Goal: Task Accomplishment & Management: Manage account settings

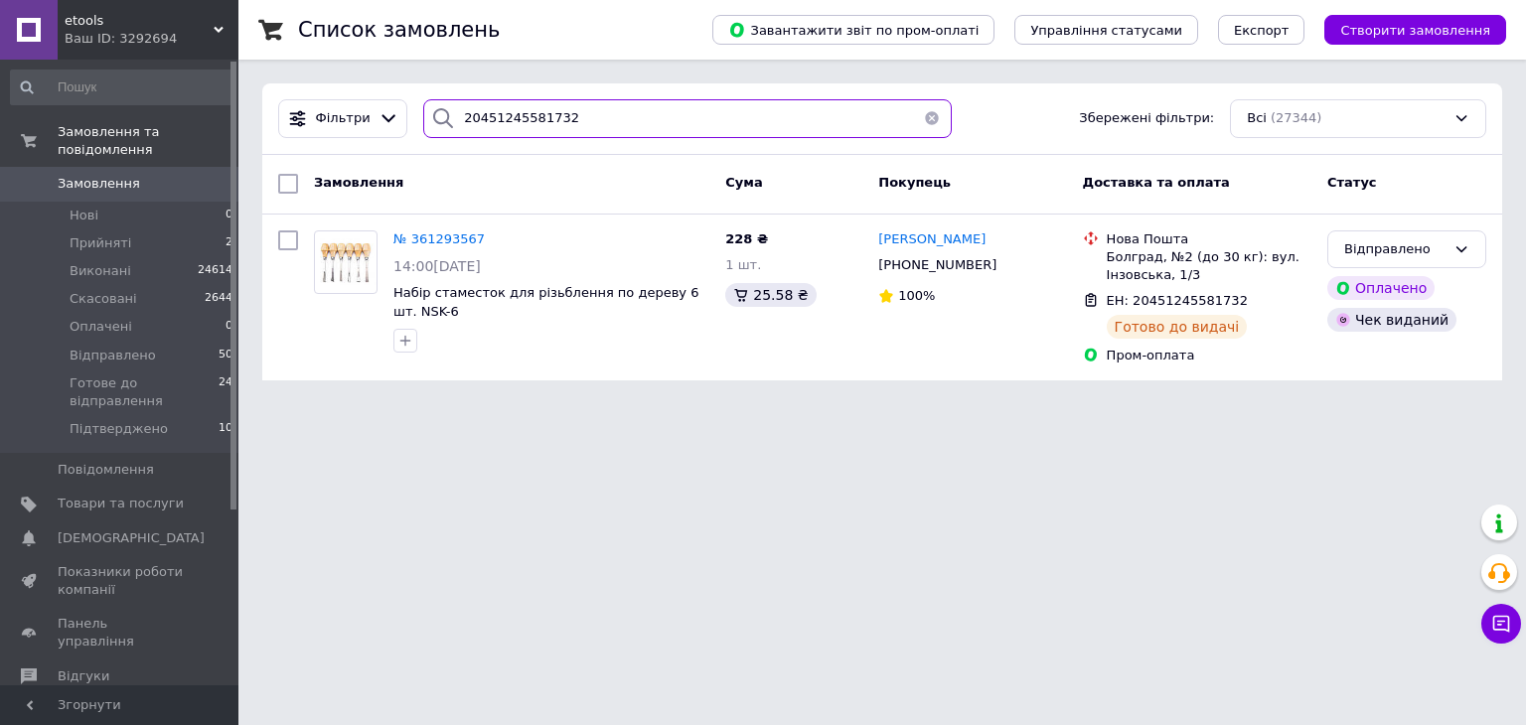
click at [608, 126] on input "20451245581732" at bounding box center [687, 118] width 529 height 39
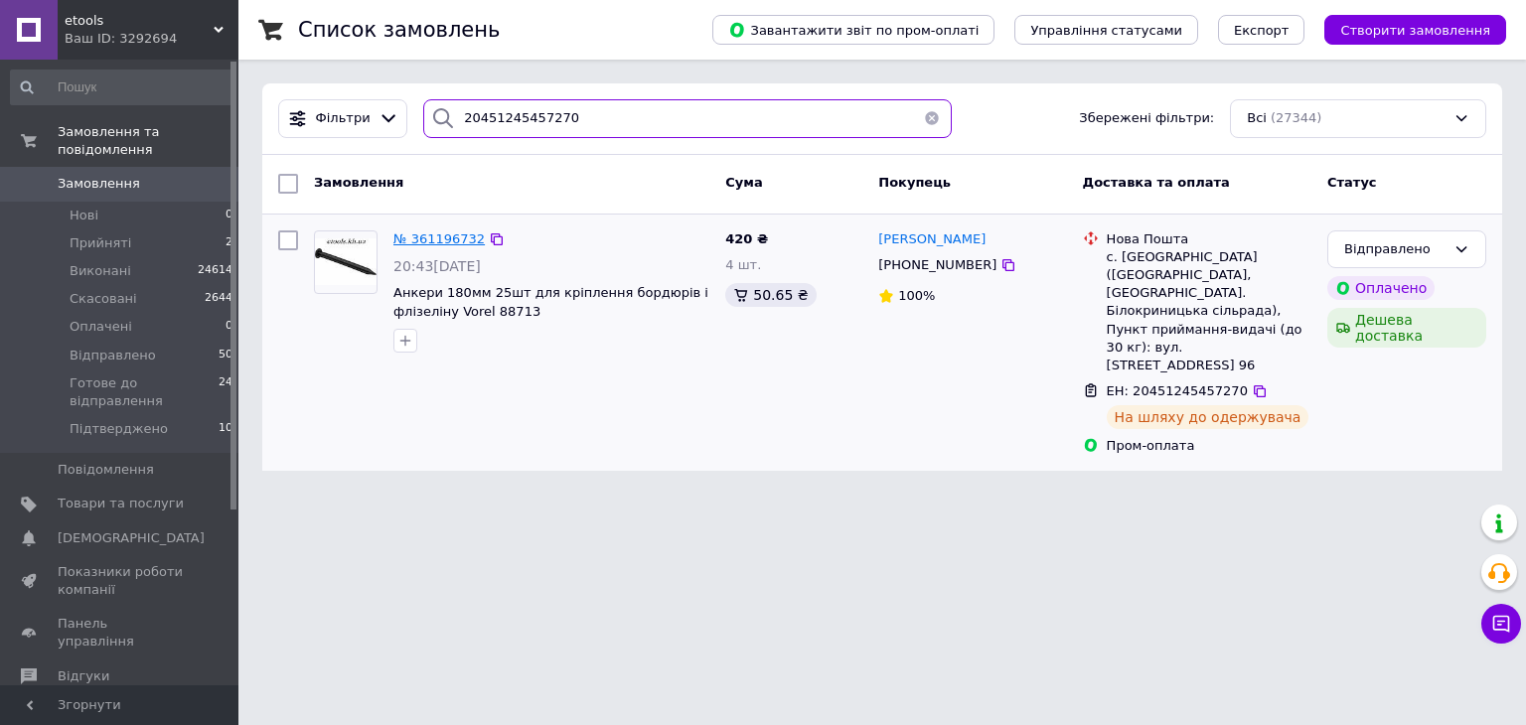
type input "20451245457270"
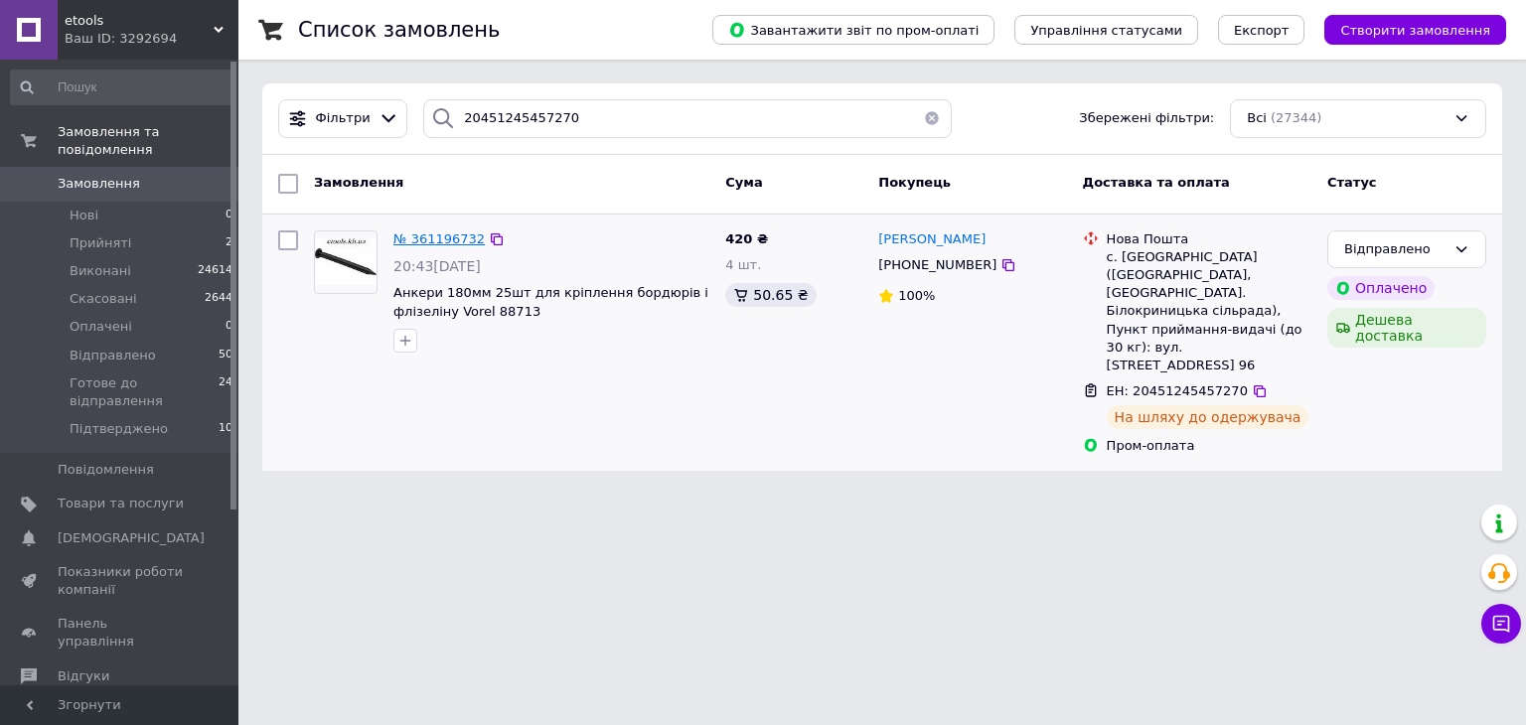
click at [445, 239] on span "№ 361196732" at bounding box center [438, 239] width 91 height 15
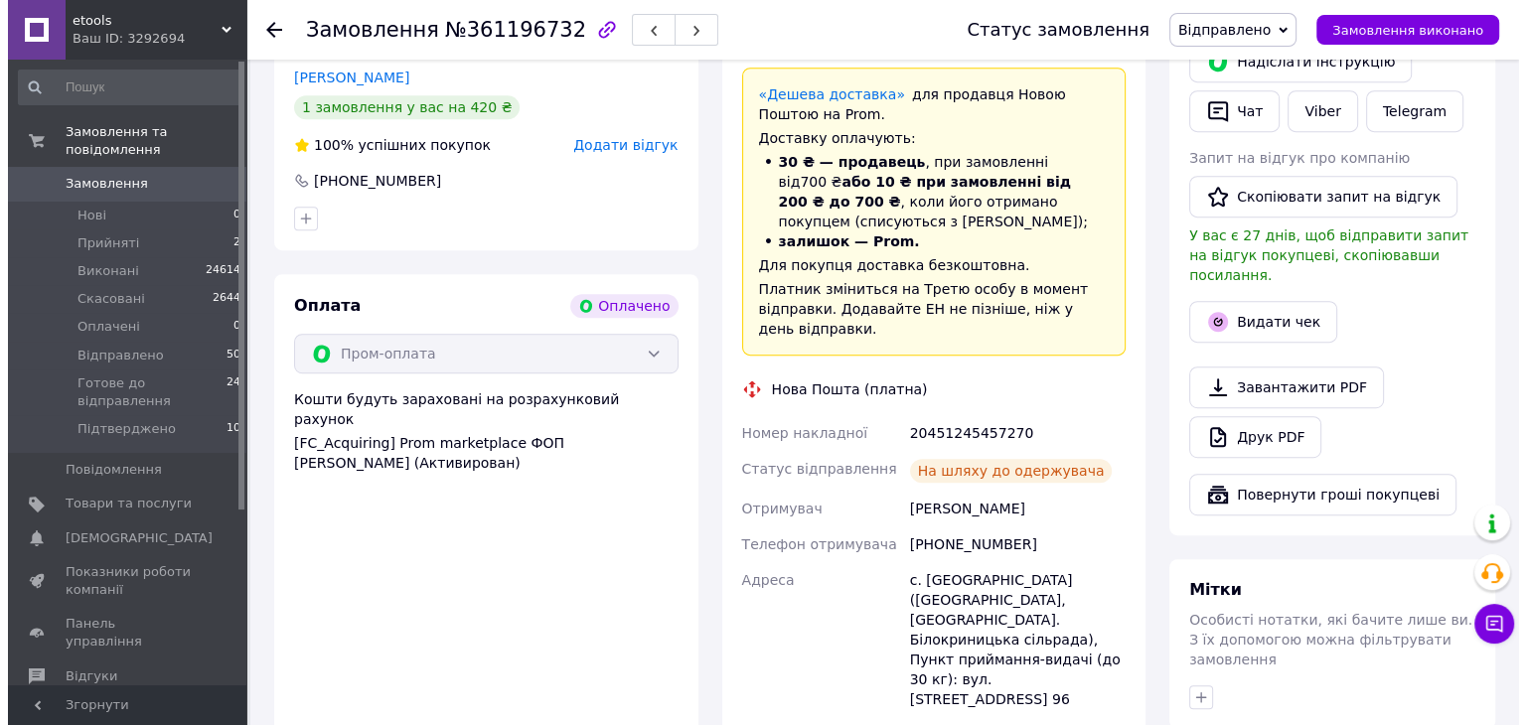
scroll to position [994, 0]
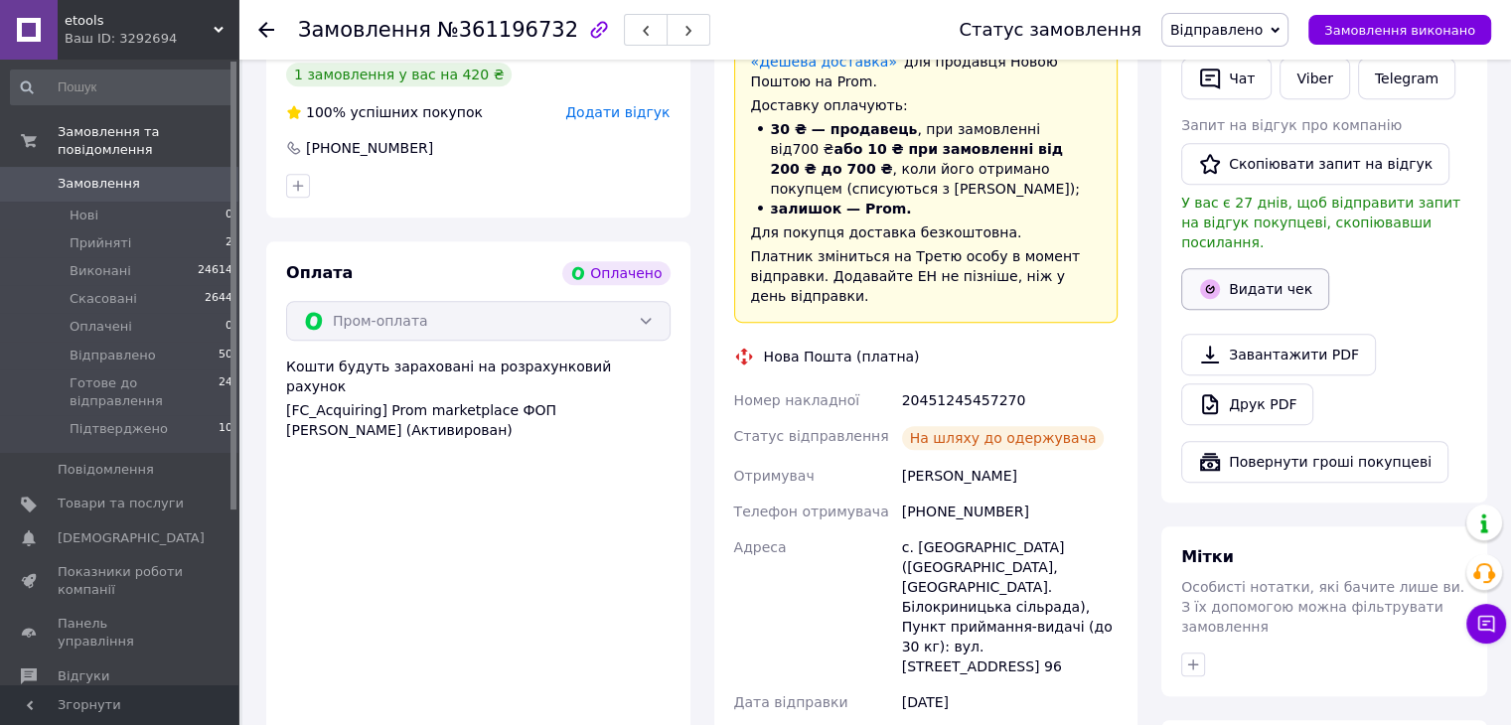
click at [1255, 275] on button "Видати чек" at bounding box center [1255, 289] width 148 height 42
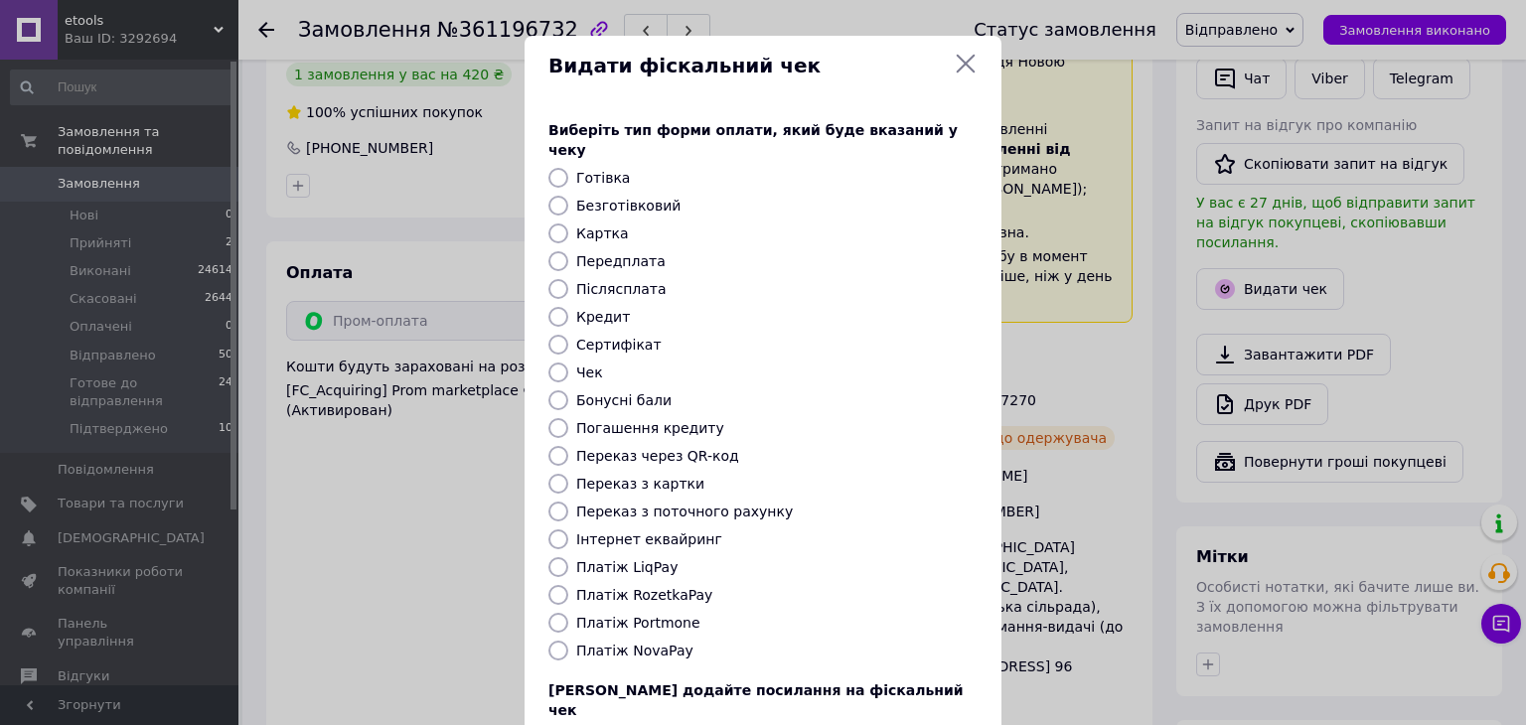
click at [550, 585] on input "Платіж RozetkaPay" at bounding box center [558, 595] width 20 height 20
radio input "true"
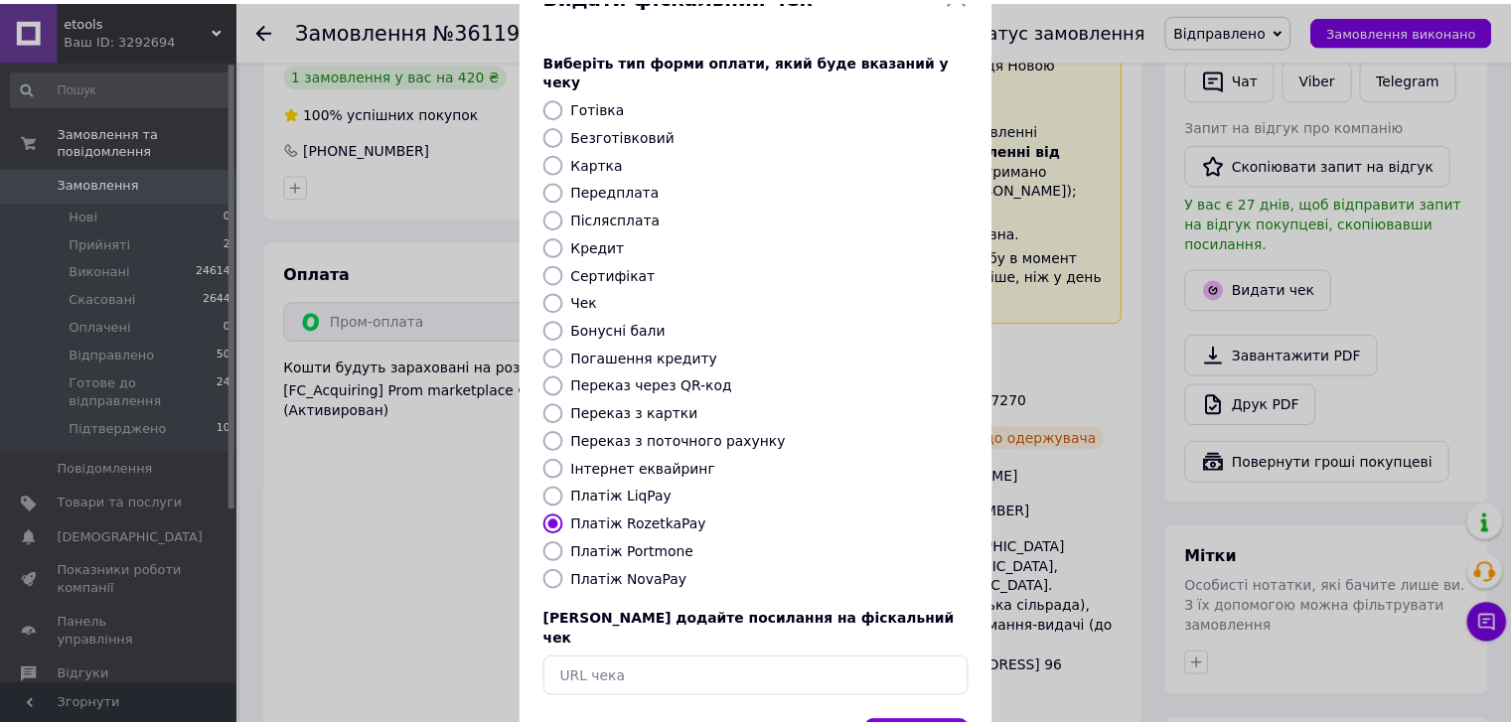
scroll to position [127, 0]
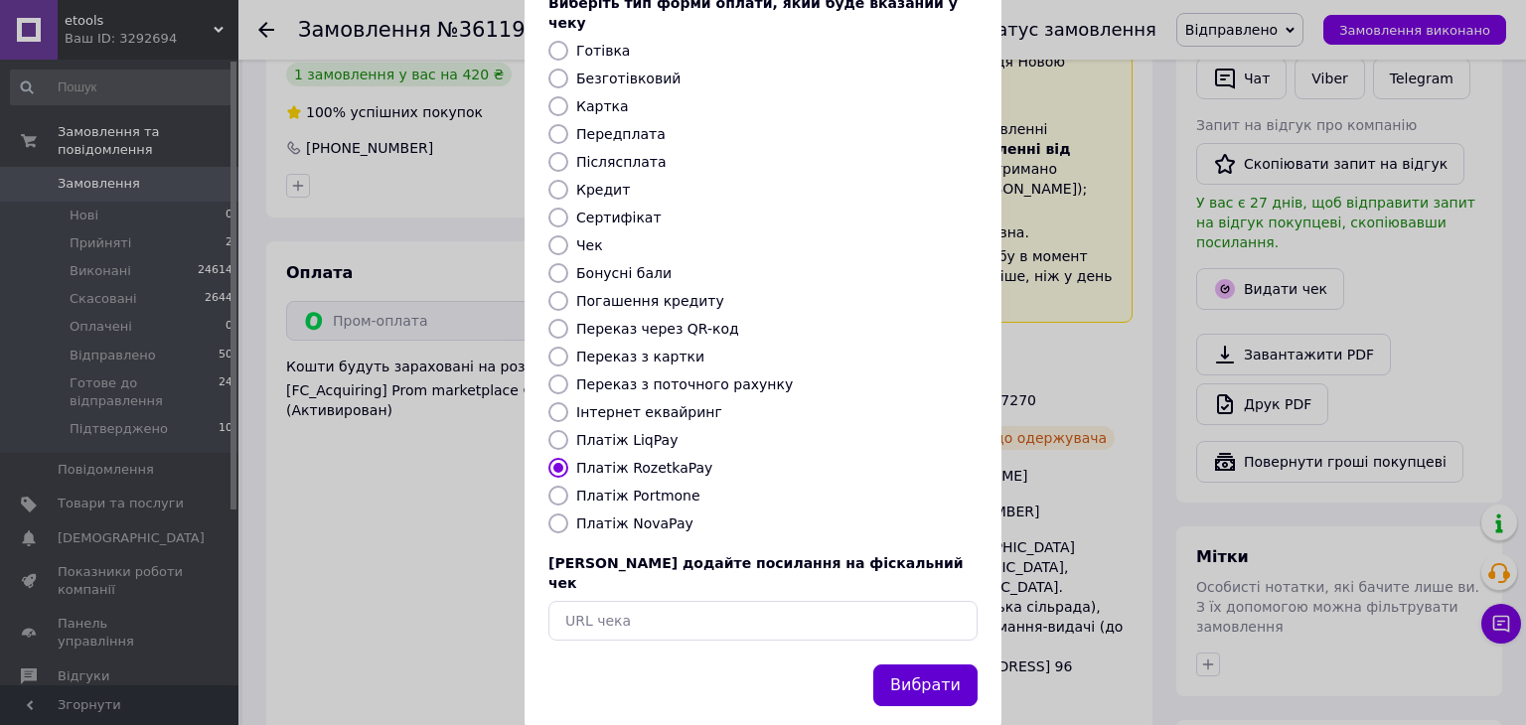
click at [935, 665] on button "Вибрати" at bounding box center [925, 686] width 104 height 43
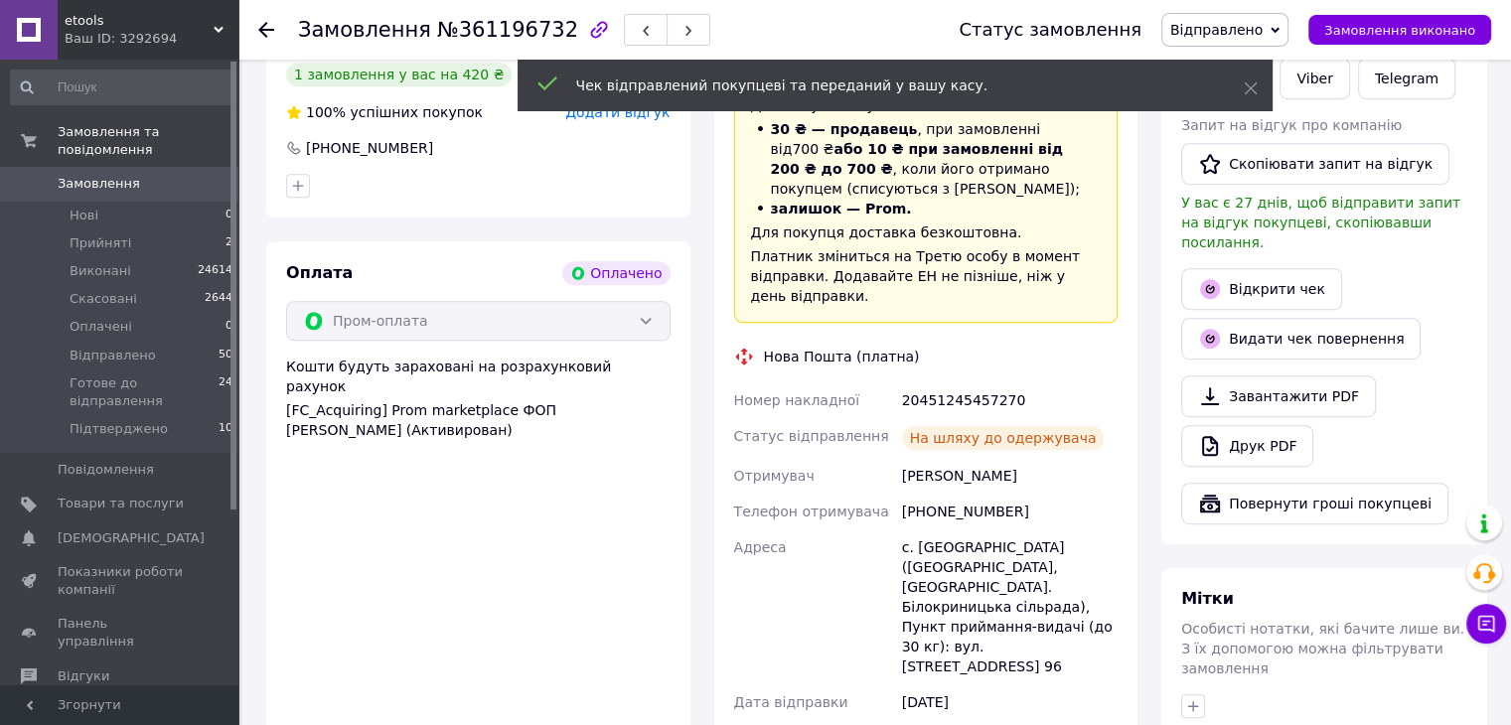
click at [271, 34] on icon at bounding box center [266, 30] width 16 height 16
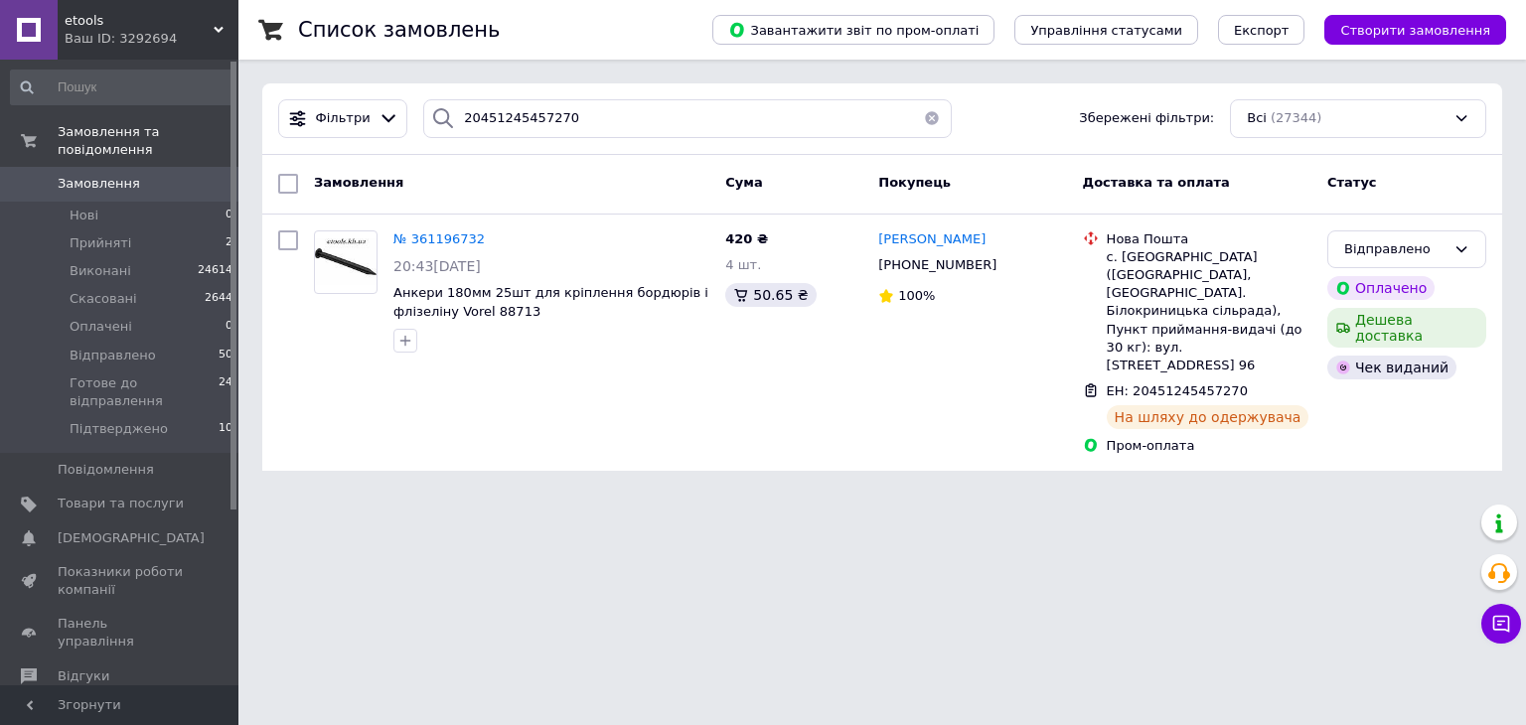
click at [600, 120] on input "20451245457270" at bounding box center [687, 118] width 529 height 39
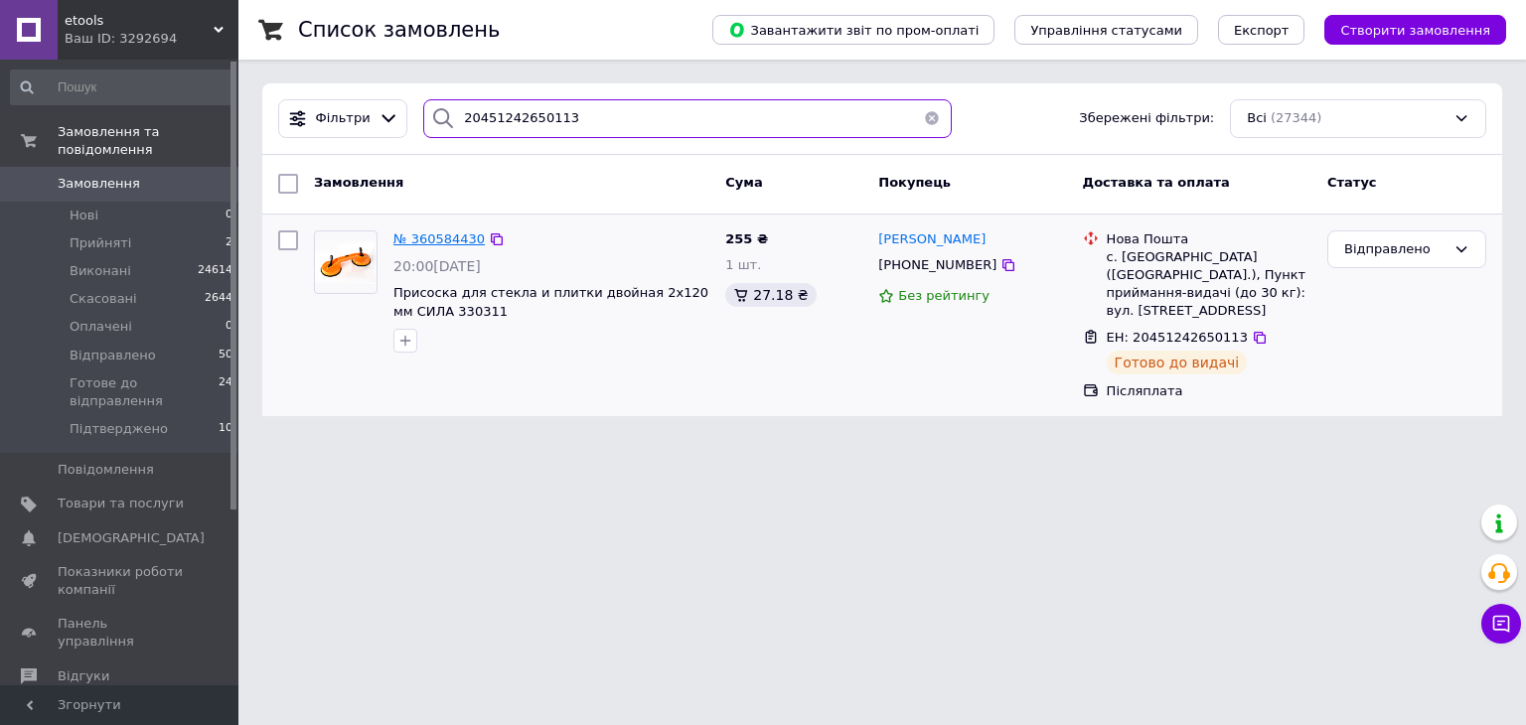
type input "20451242650113"
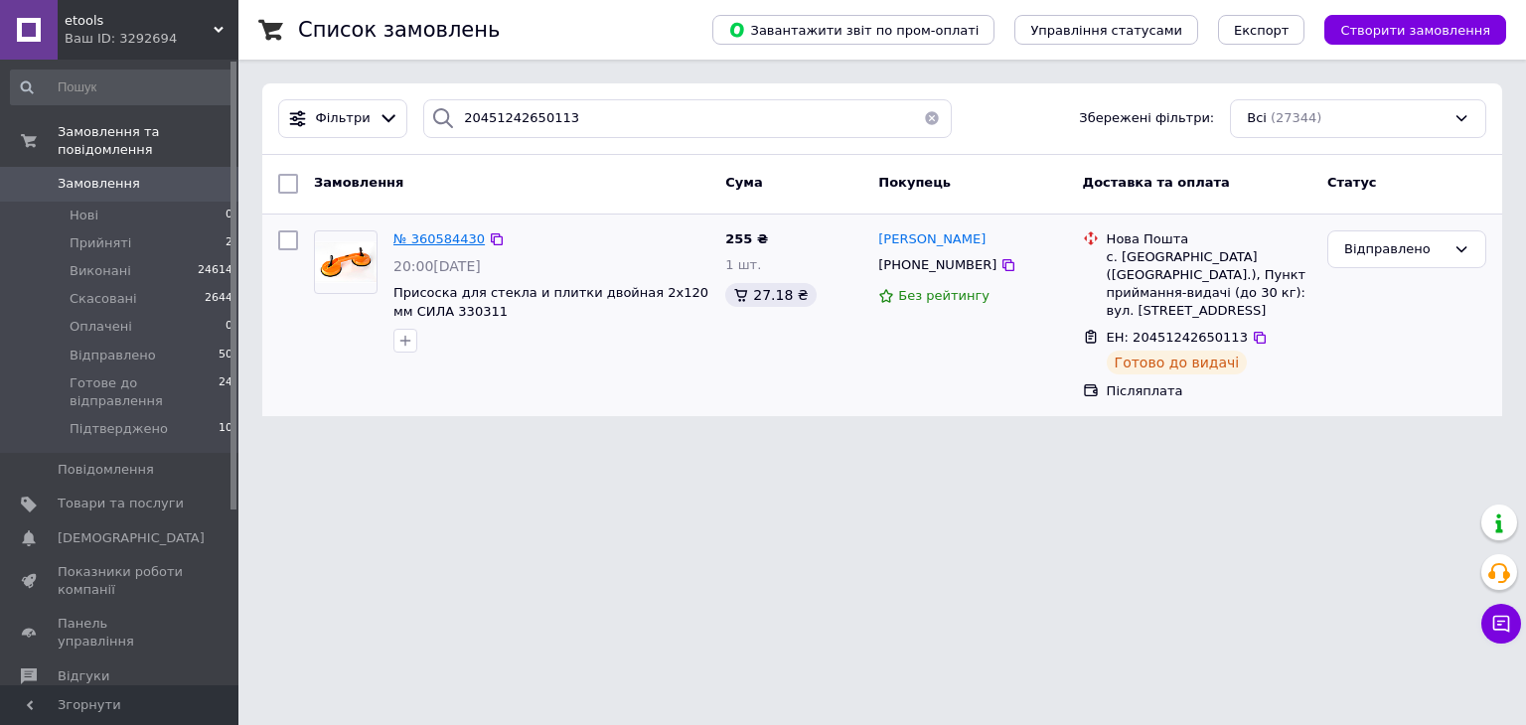
click at [449, 239] on span "№ 360584430" at bounding box center [438, 239] width 91 height 15
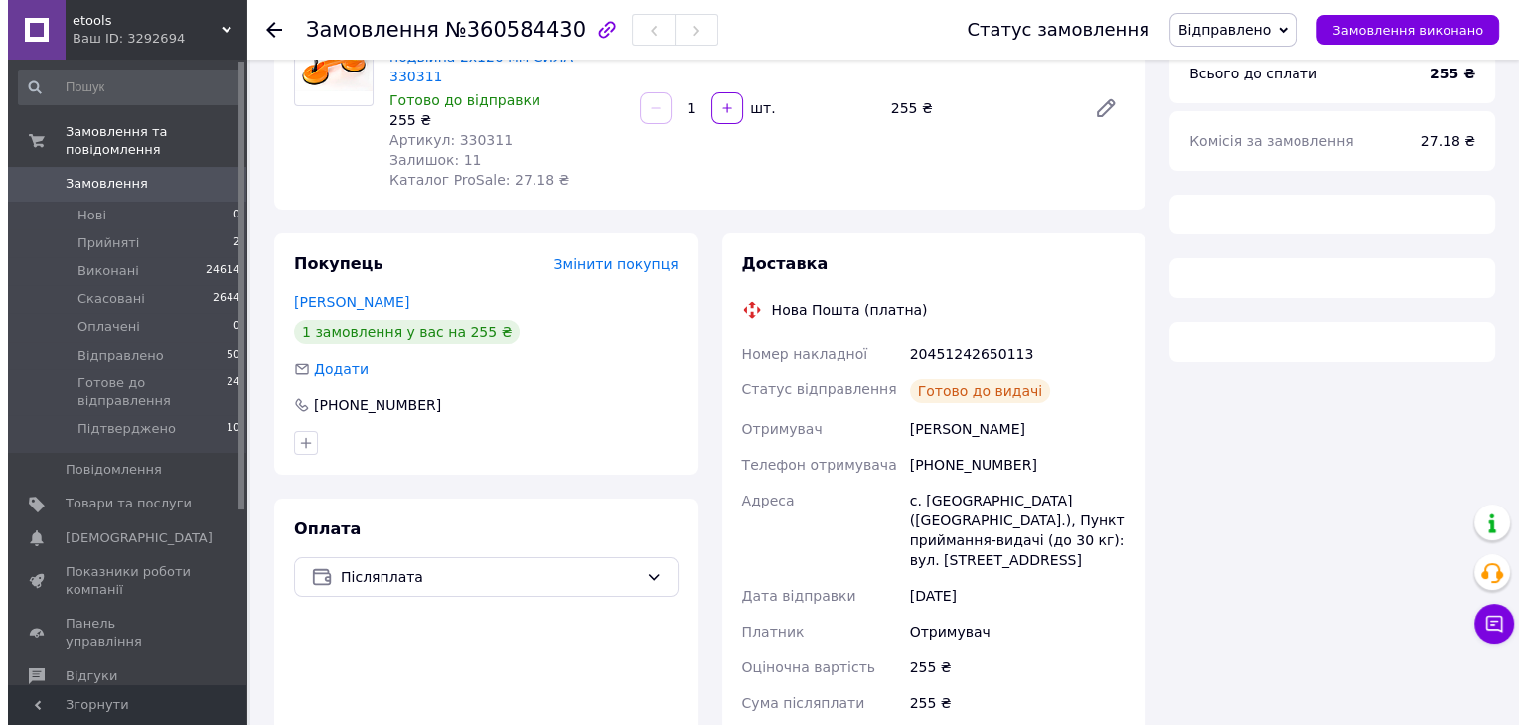
scroll to position [298, 0]
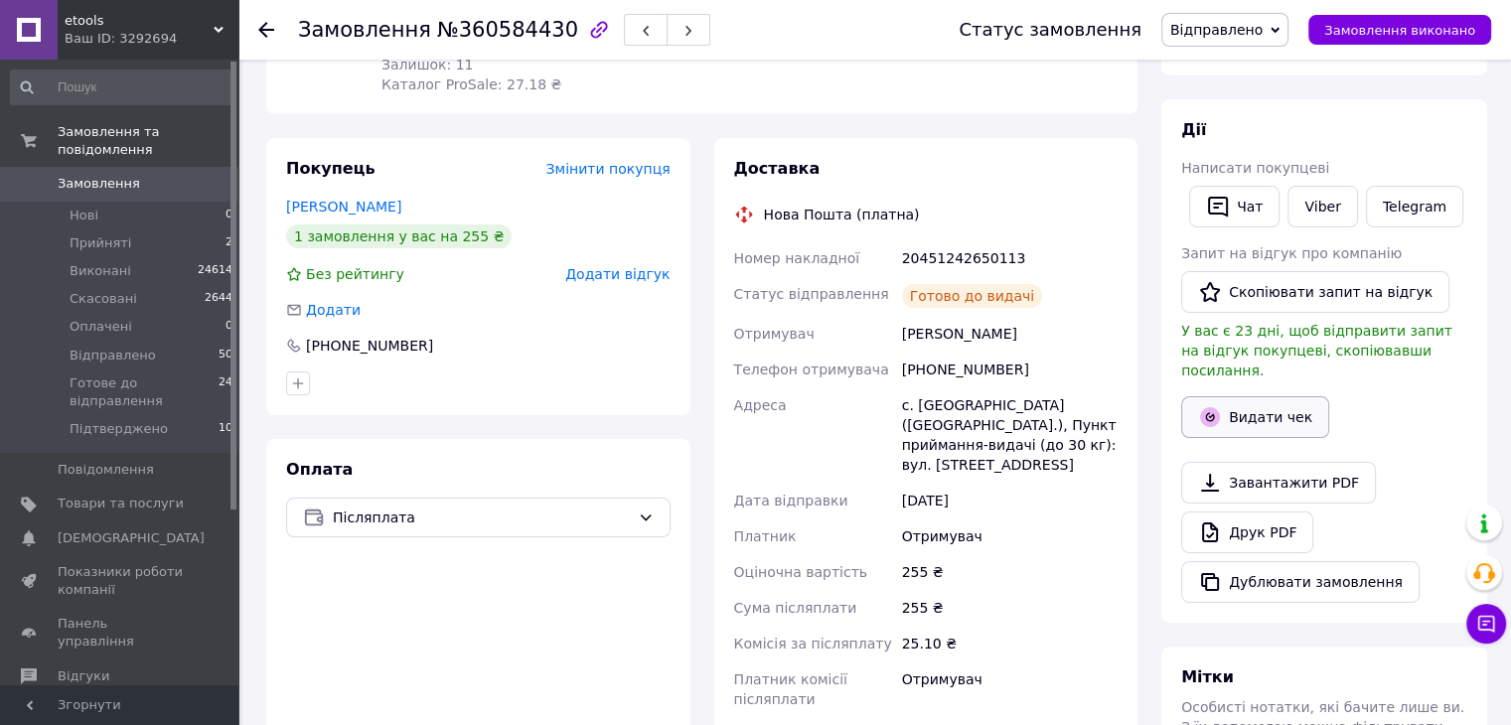
click at [1280, 396] on button "Видати чек" at bounding box center [1255, 417] width 148 height 42
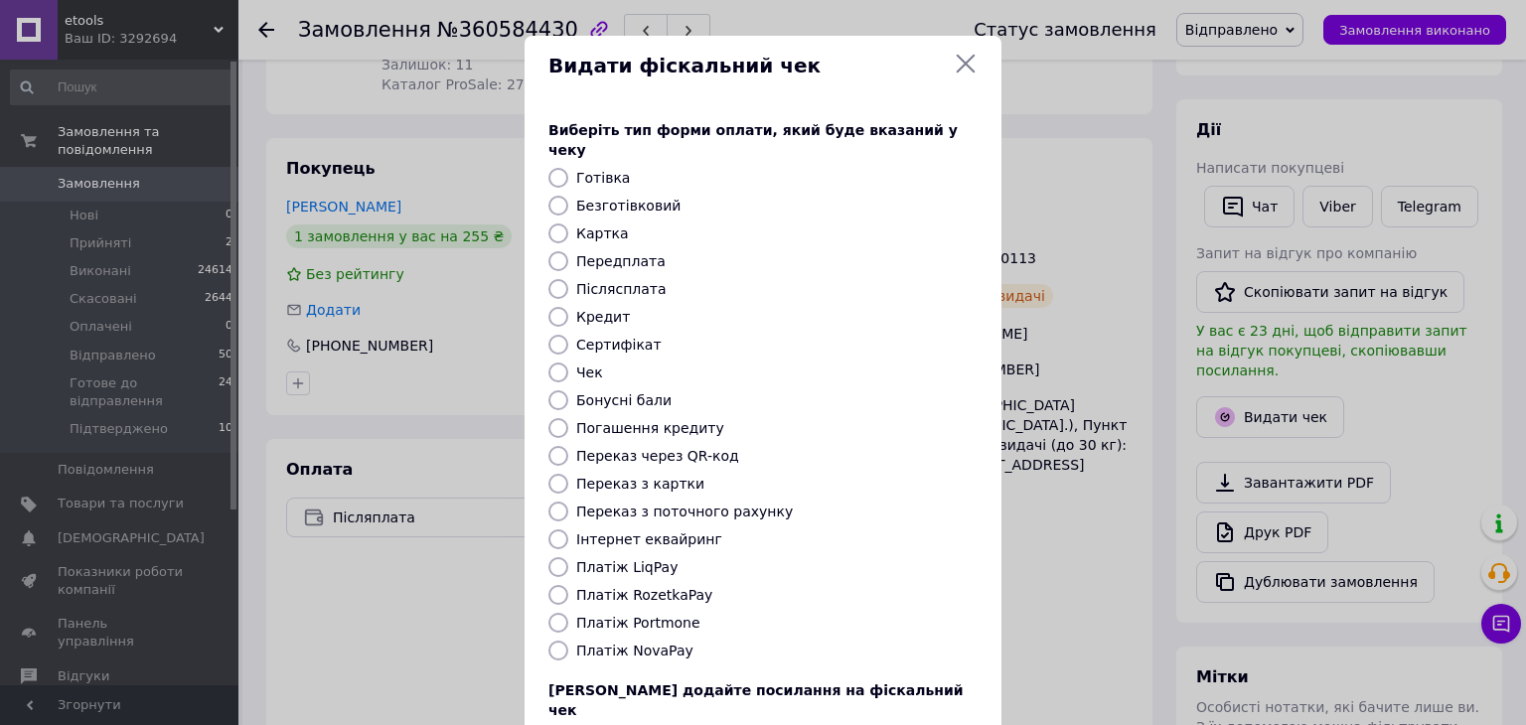
click at [561, 641] on input "Платіж NovaPay" at bounding box center [558, 651] width 20 height 20
radio input "true"
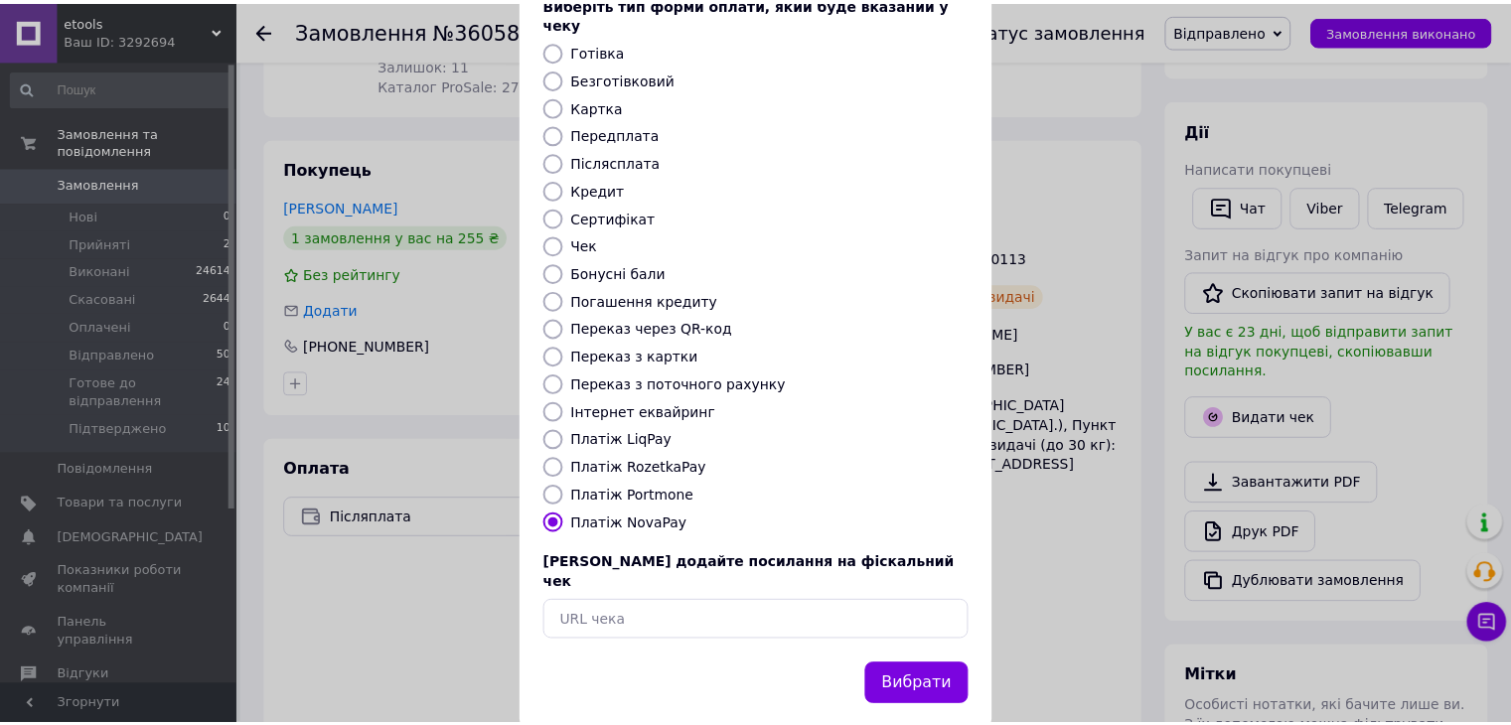
scroll to position [127, 0]
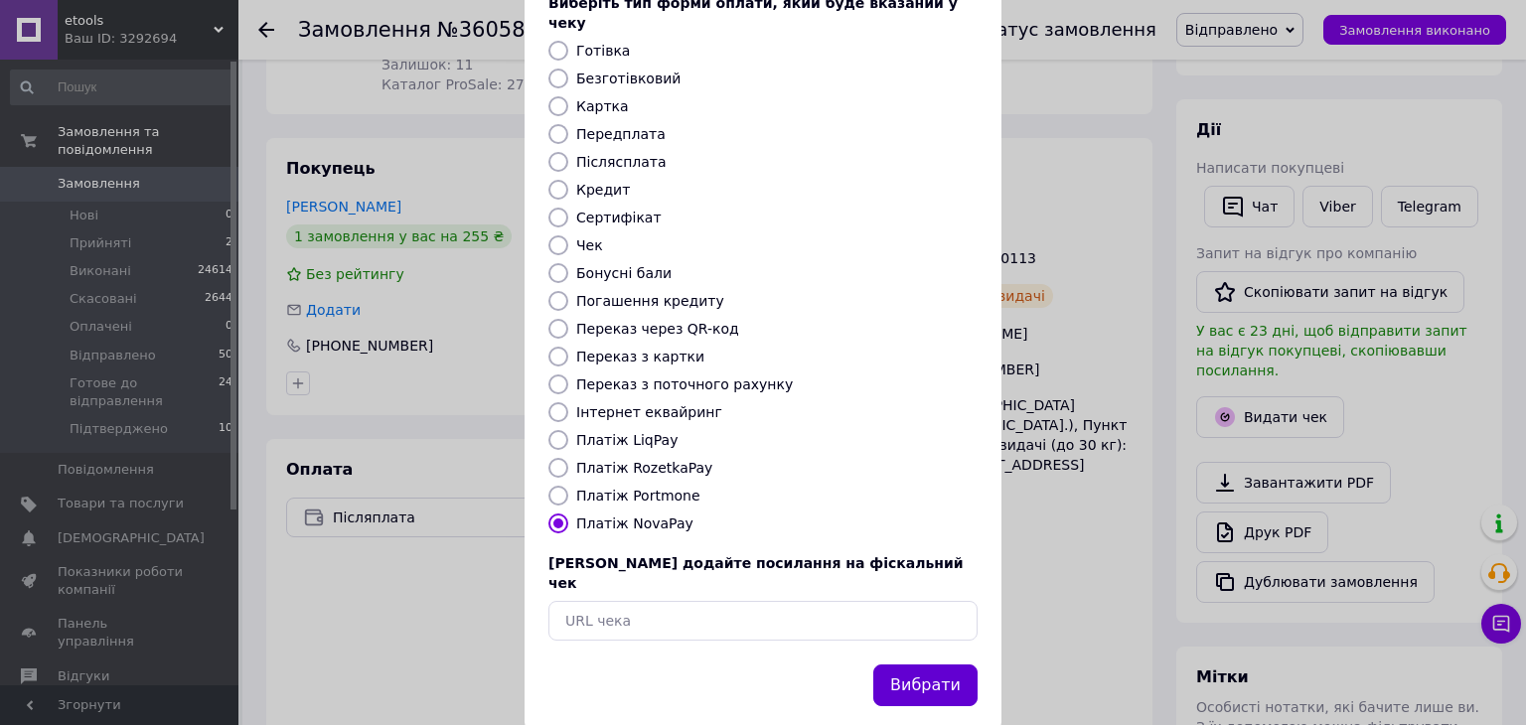
click at [928, 665] on button "Вибрати" at bounding box center [925, 686] width 104 height 43
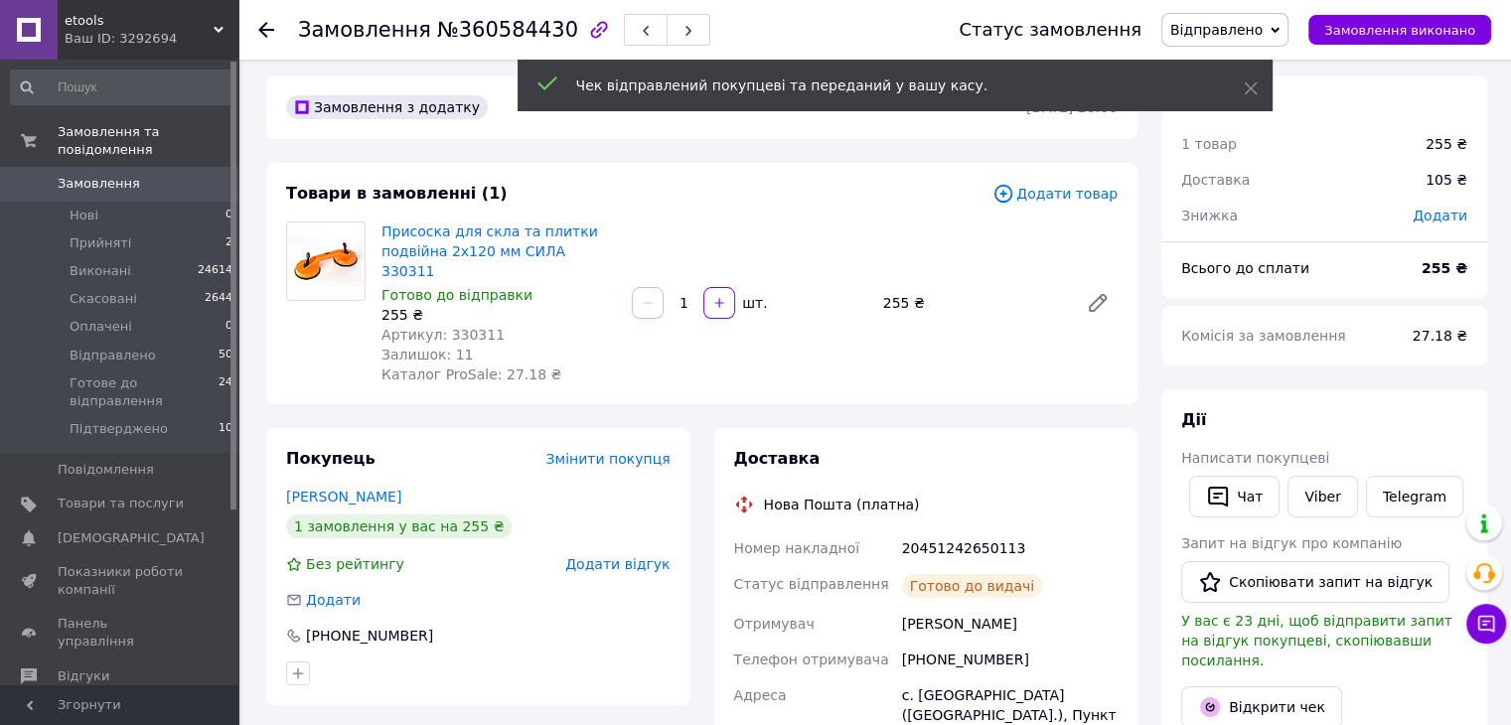
scroll to position [0, 0]
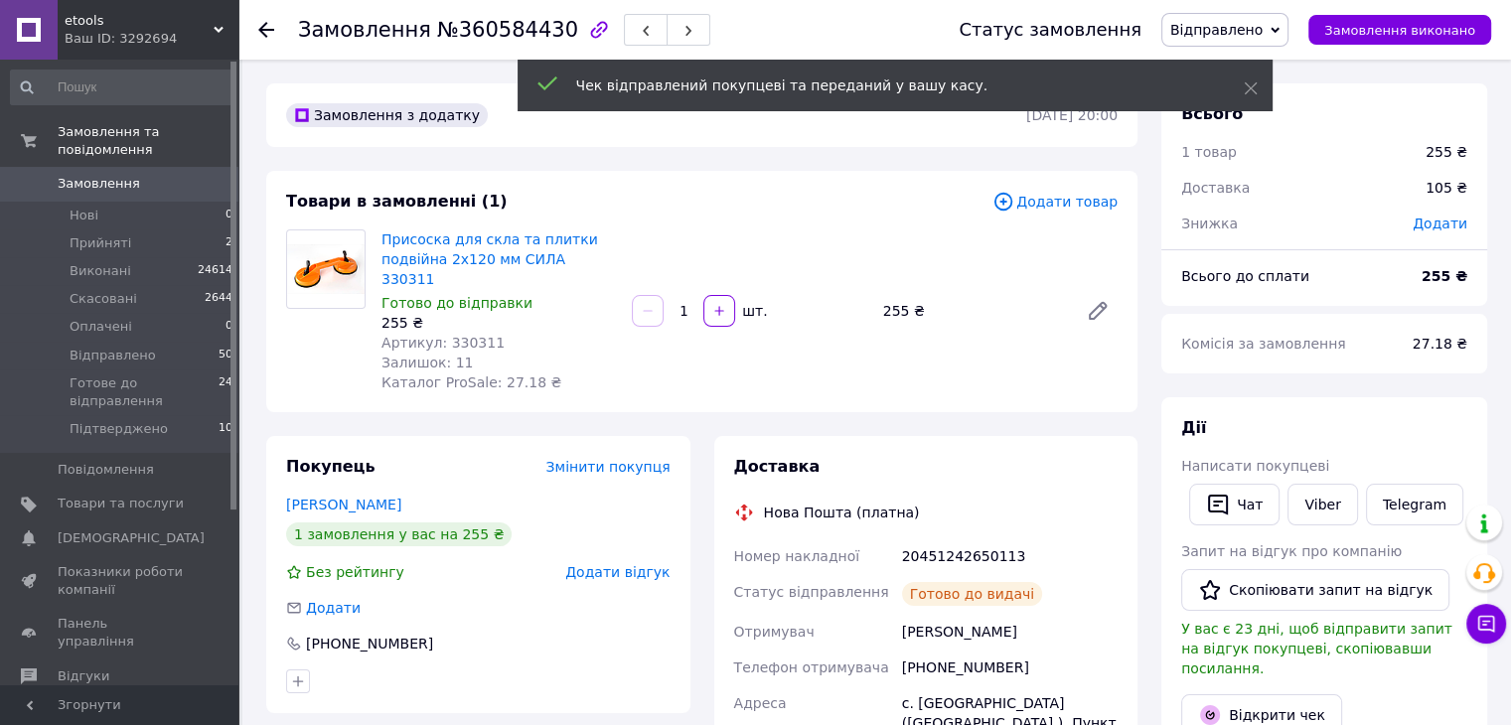
click at [263, 29] on use at bounding box center [266, 30] width 16 height 16
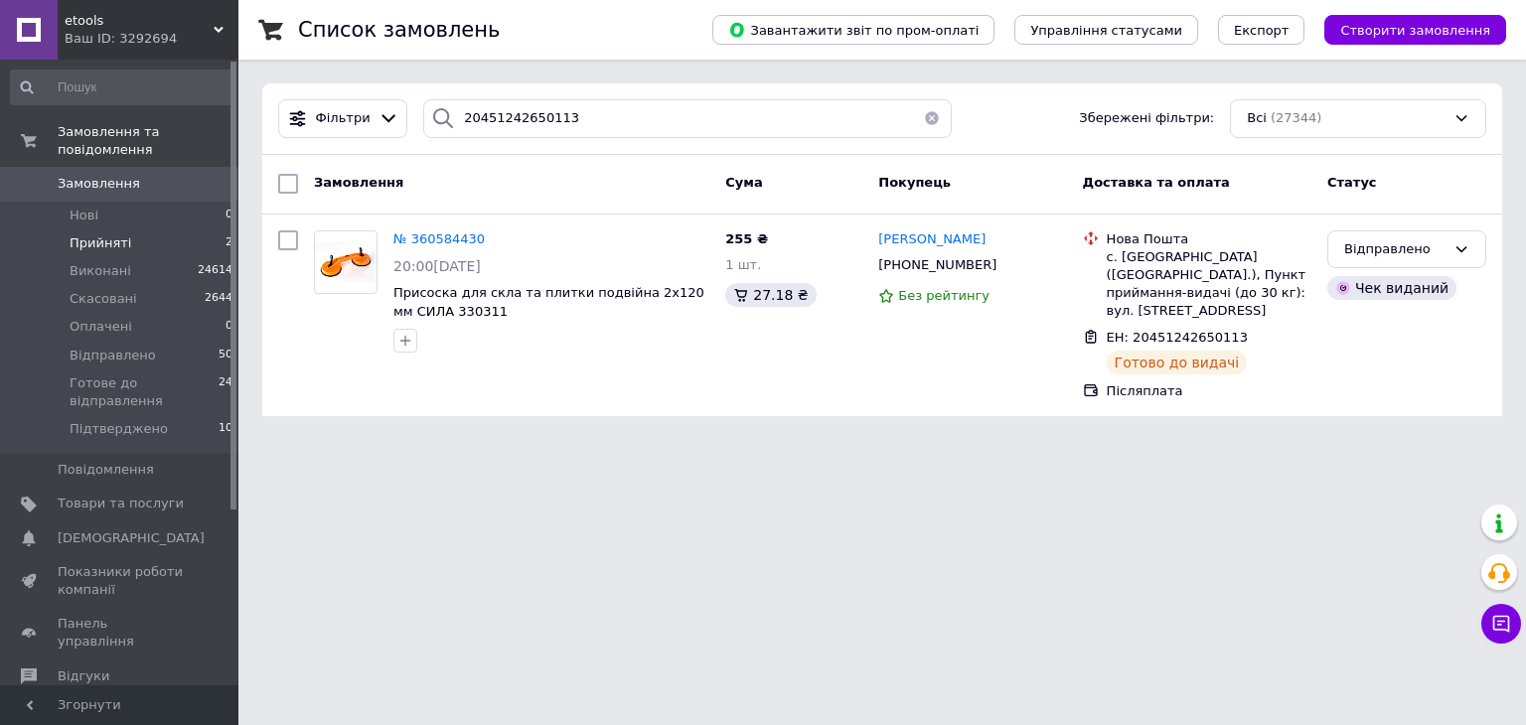
click at [151, 230] on li "Прийняті 2" at bounding box center [122, 244] width 244 height 28
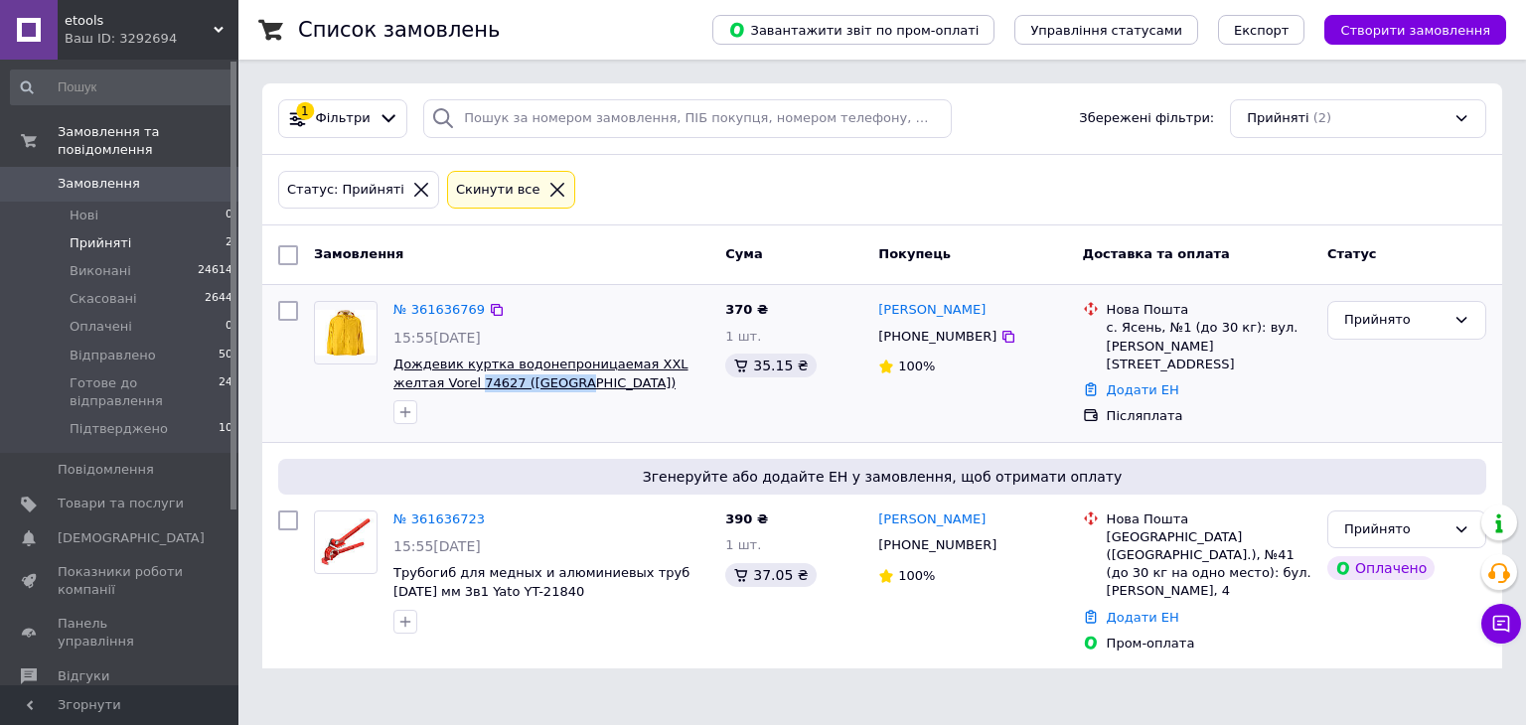
drag, startPoint x: 547, startPoint y: 381, endPoint x: 425, endPoint y: 383, distance: 121.2
click at [425, 383] on span "Дождевик куртка водонепроницаемая XXL желтая Vorel 74627 (Польша)" at bounding box center [551, 374] width 316 height 37
copy span "74627 (Польша)"
click at [429, 311] on link "№ 361636769" at bounding box center [438, 309] width 91 height 15
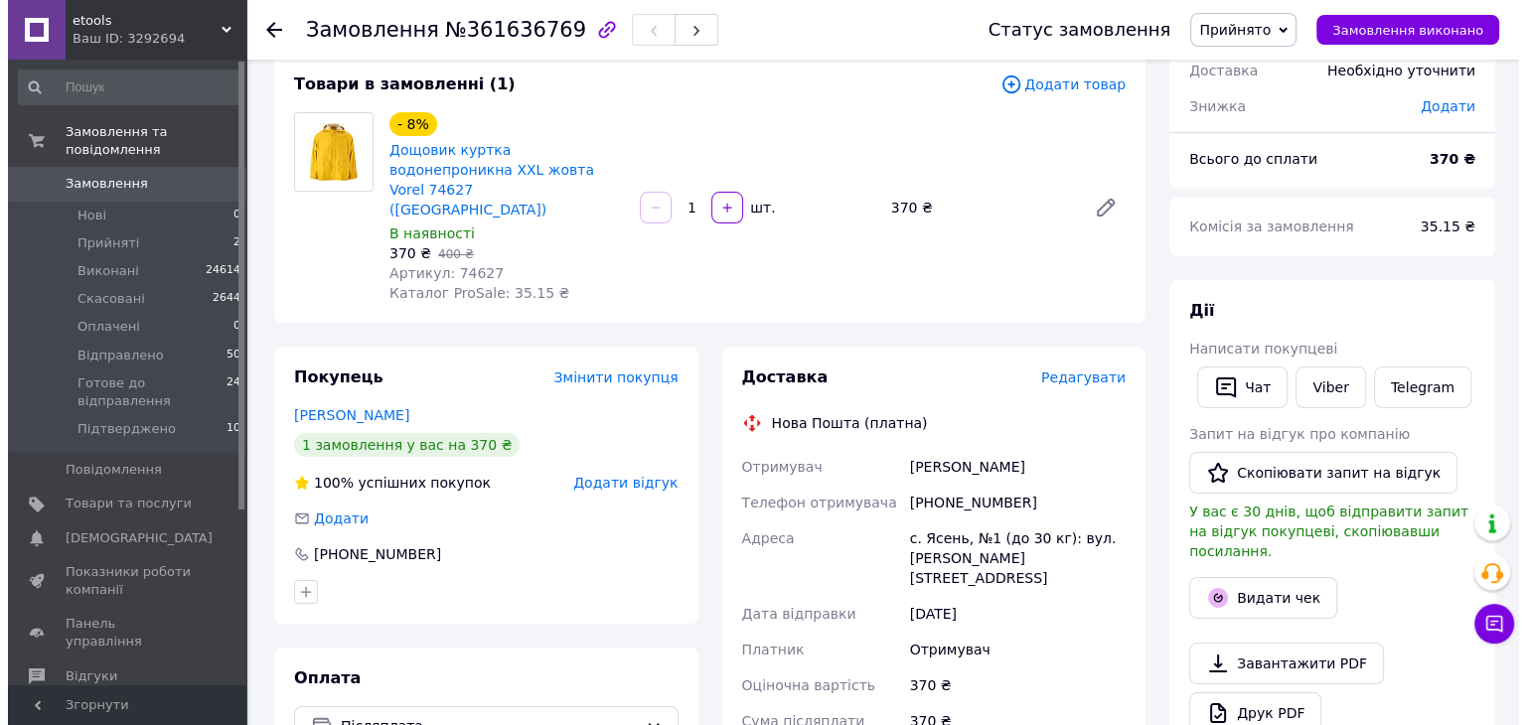
scroll to position [99, 0]
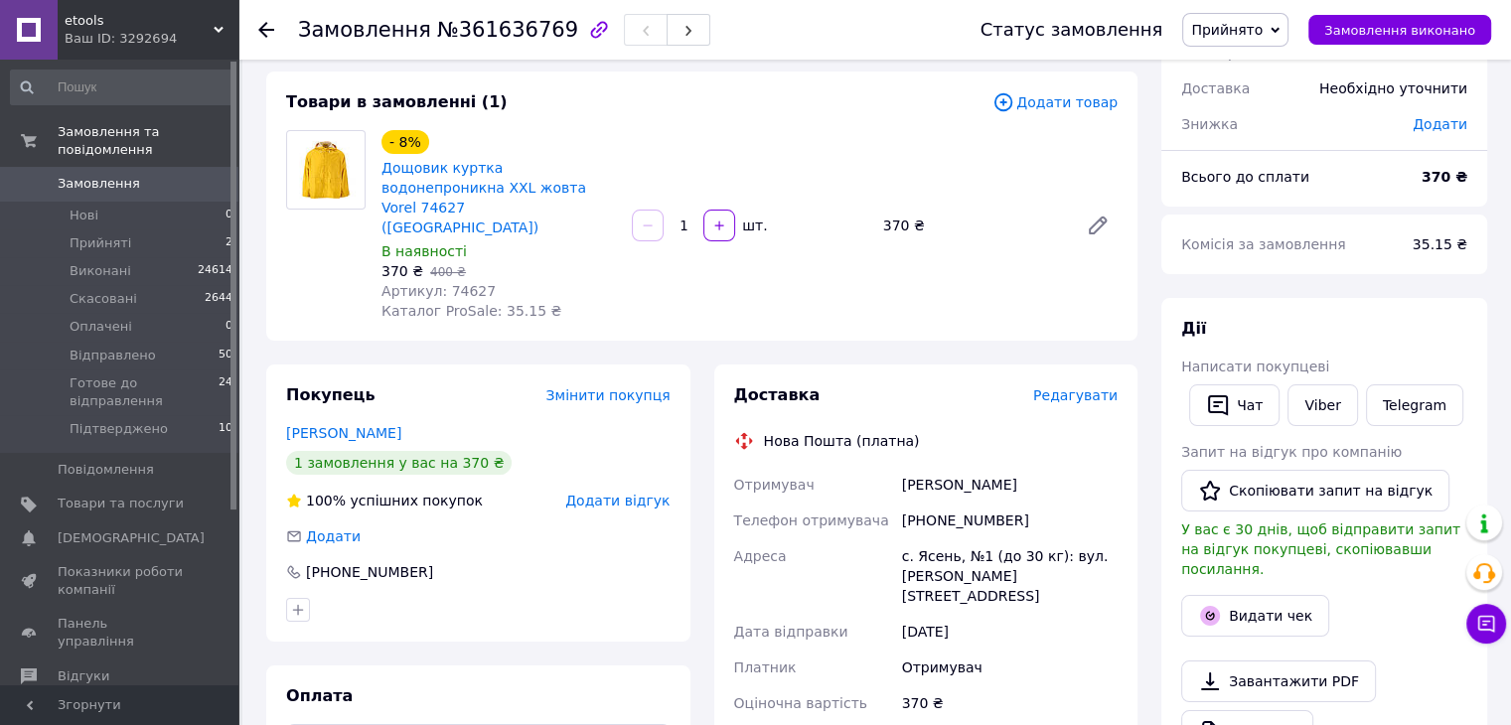
click at [1073, 100] on span "Додати товар" at bounding box center [1055, 102] width 125 height 22
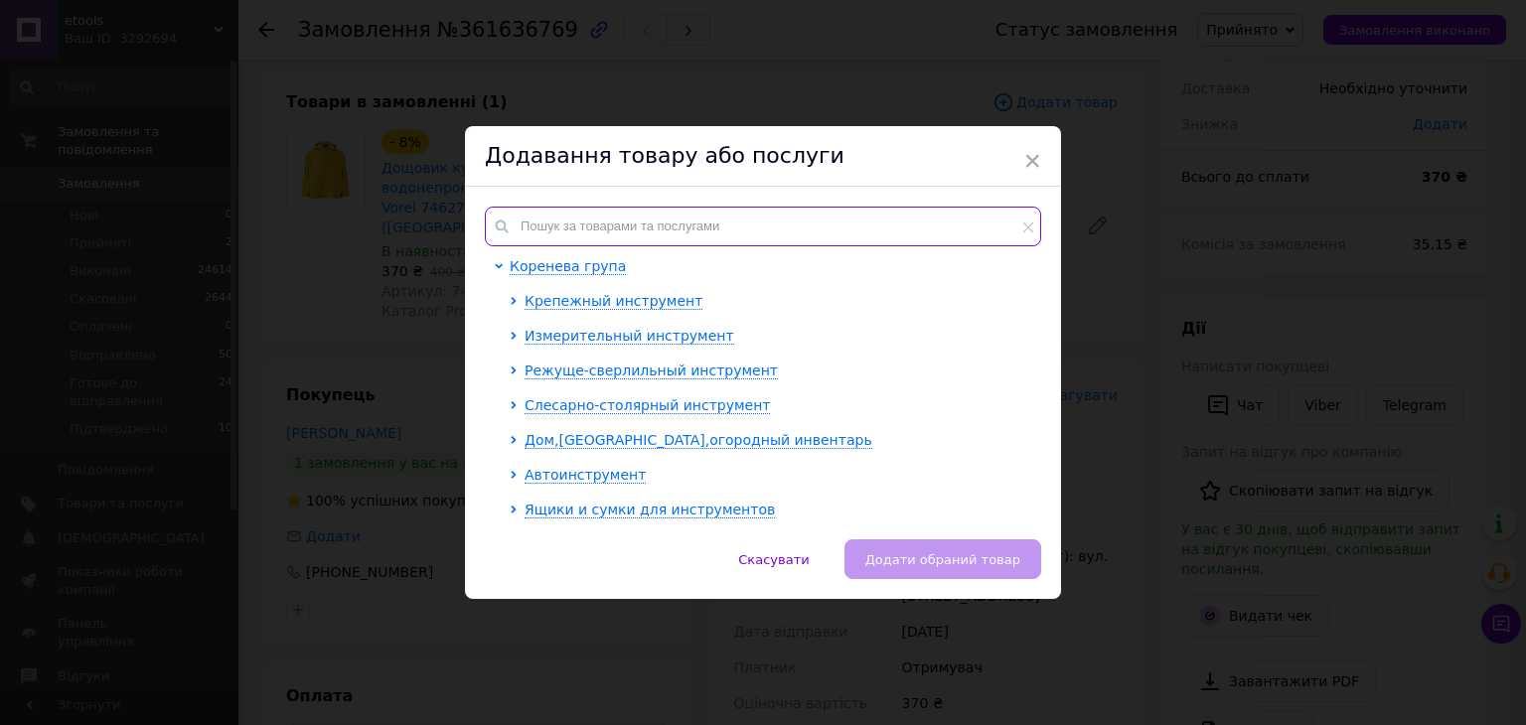
click at [624, 216] on input "text" at bounding box center [763, 227] width 556 height 40
paste input "74627 (Польша)"
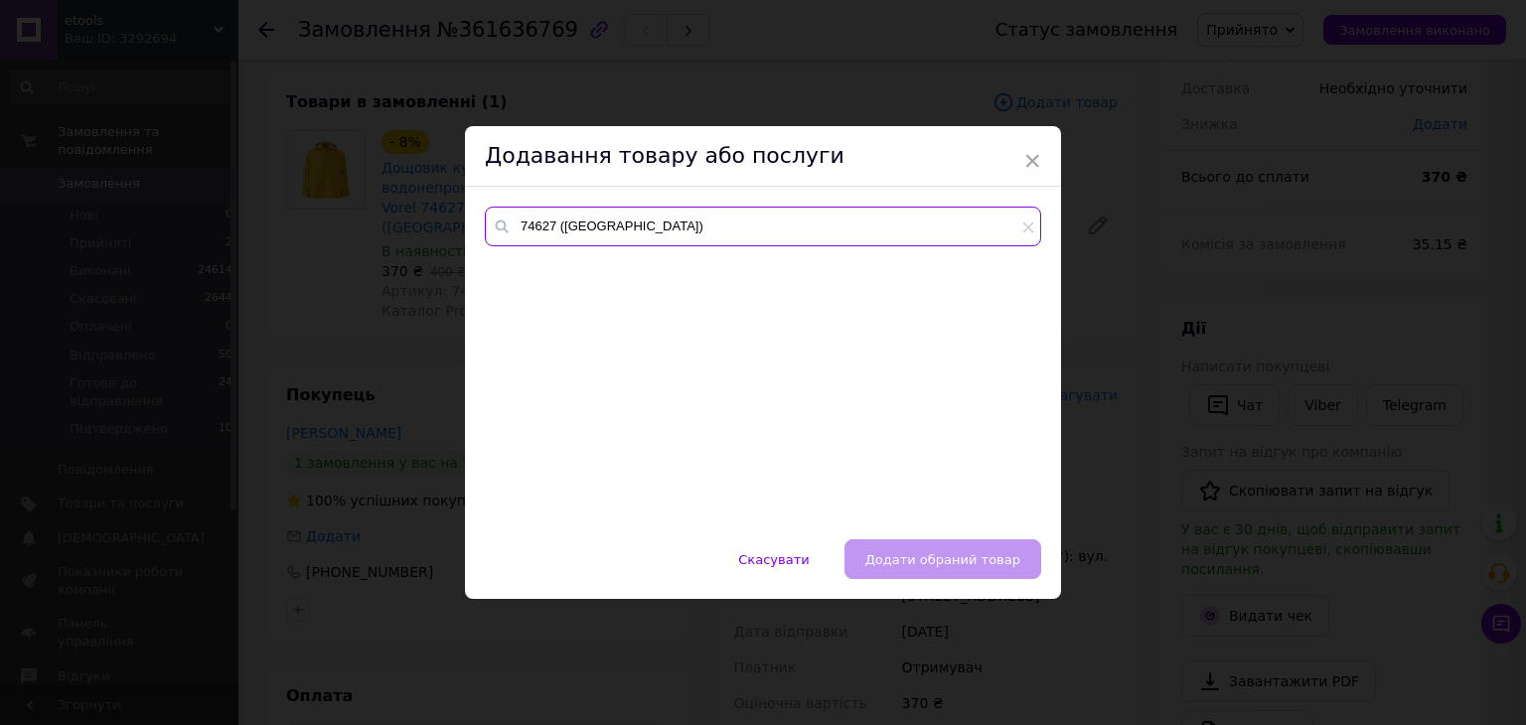
drag, startPoint x: 624, startPoint y: 225, endPoint x: 554, endPoint y: 226, distance: 69.6
click at [554, 226] on input "74627 (Польша)" at bounding box center [763, 227] width 556 height 40
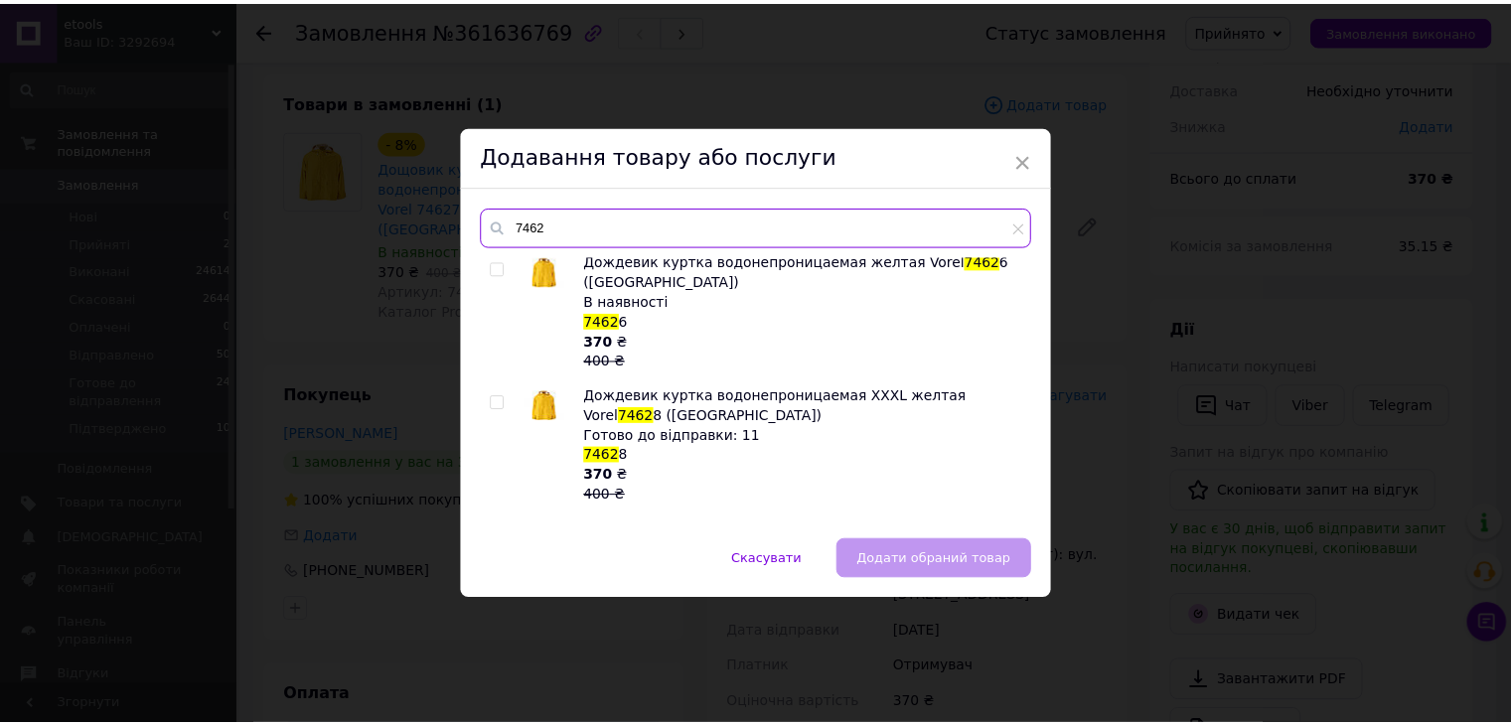
scroll to position [199, 0]
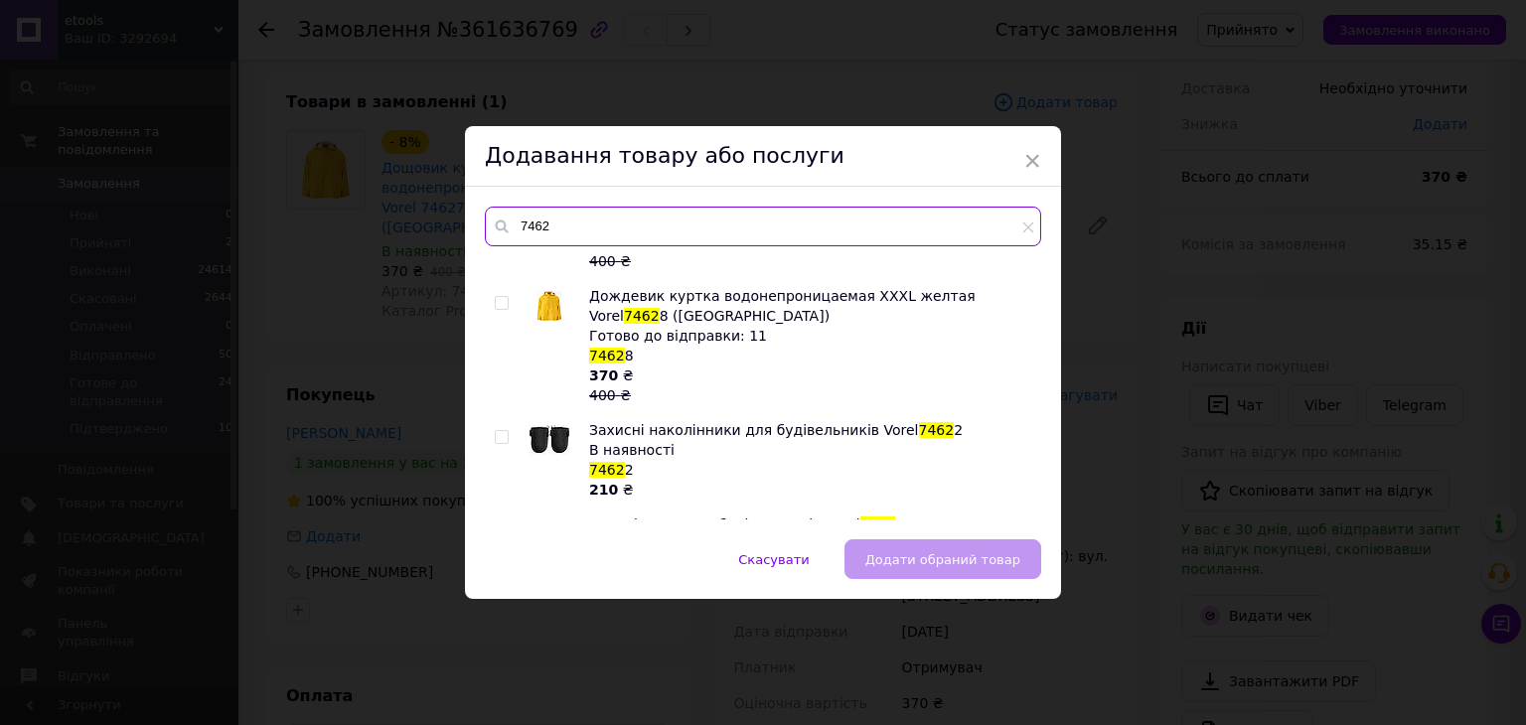
type input "7462"
click at [502, 304] on input "checkbox" at bounding box center [501, 303] width 13 height 13
checkbox input "true"
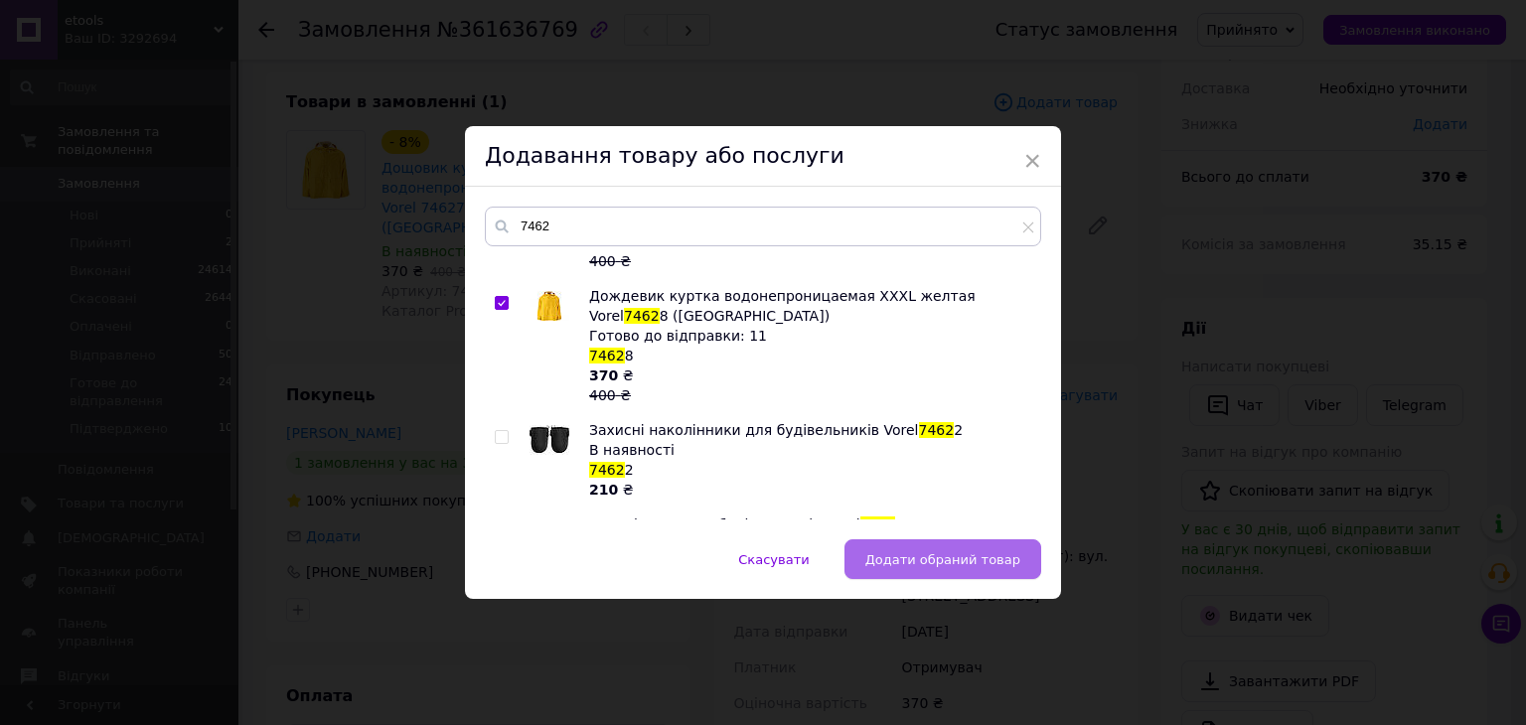
click at [946, 552] on span "Додати обраний товар" at bounding box center [942, 559] width 155 height 15
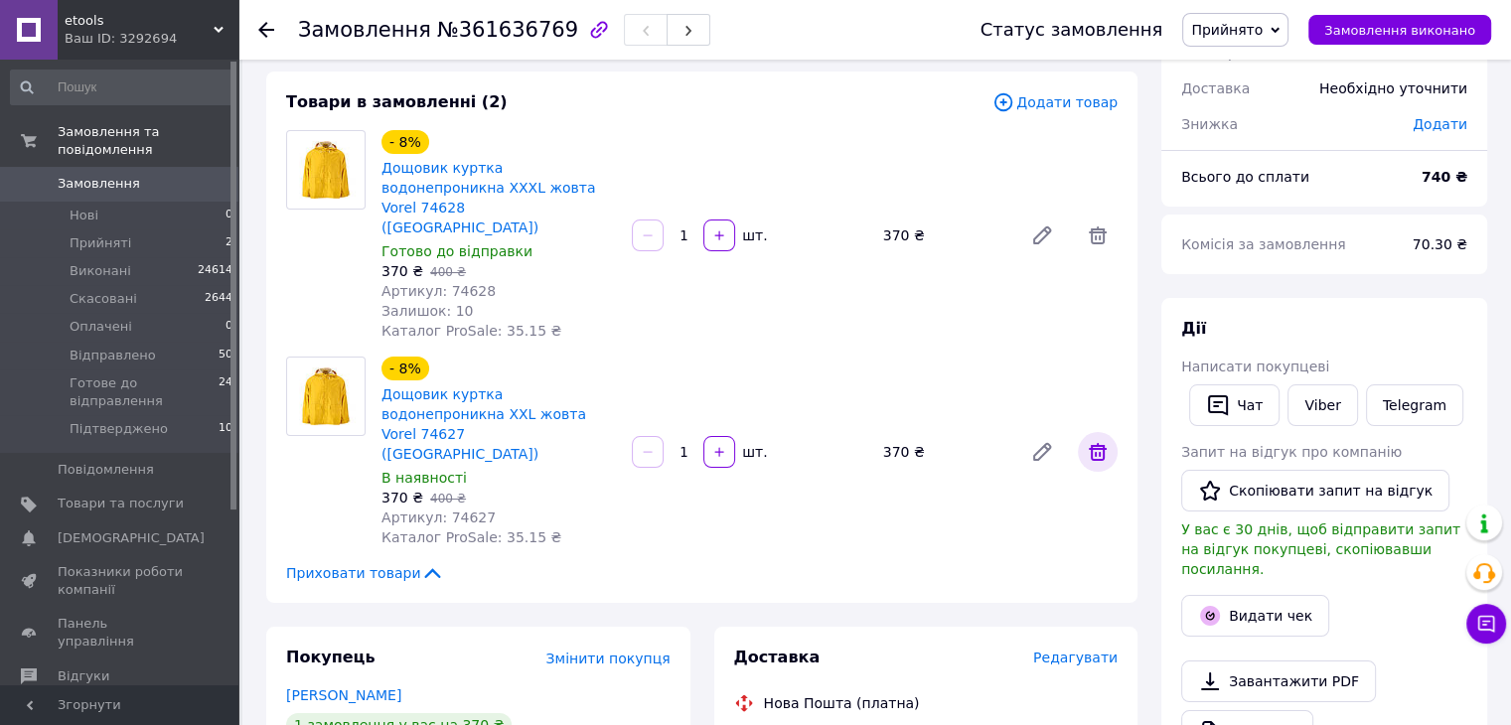
click at [1100, 443] on icon at bounding box center [1098, 452] width 18 height 18
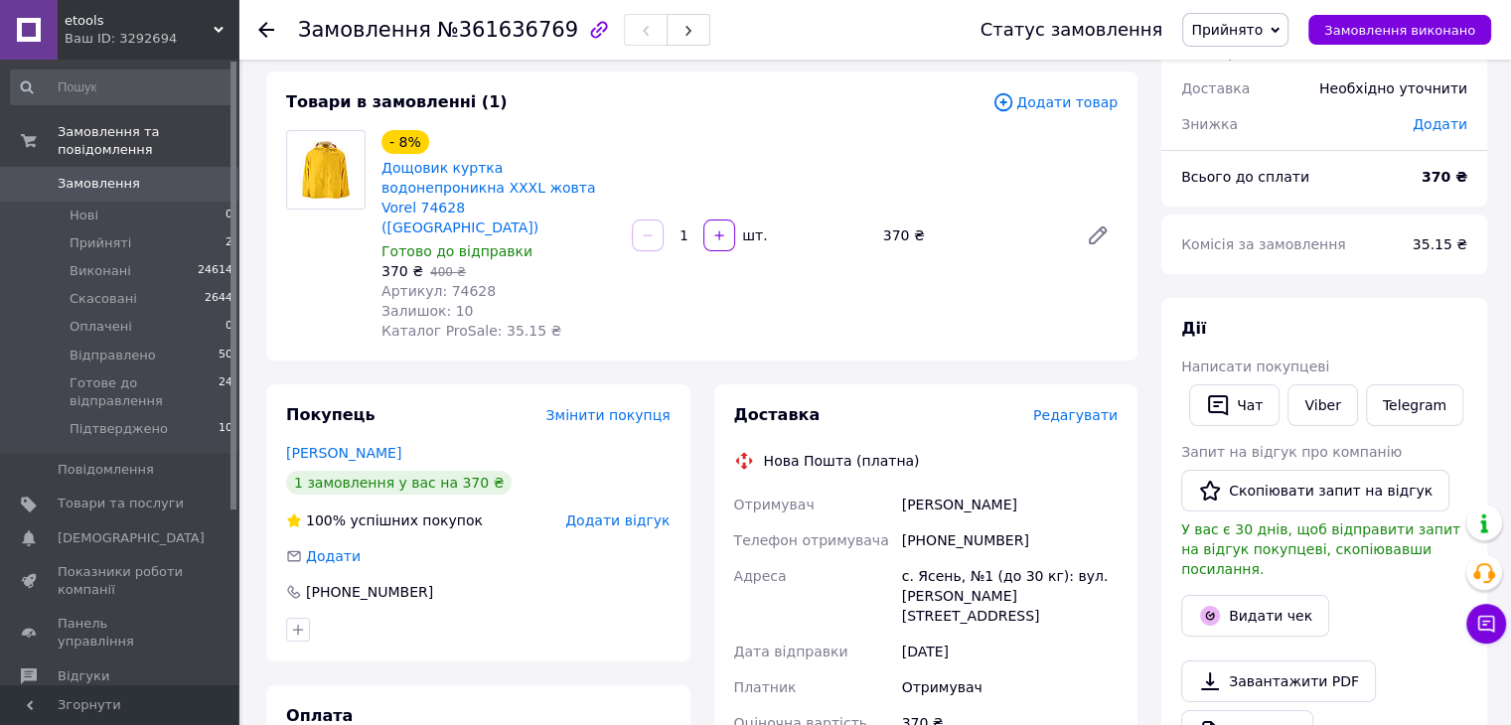
click at [771, 300] on div "- 8% Дощовик куртка водонепроникна XXXL жовта Vorel 74628 (Польща) Готово до ві…" at bounding box center [750, 235] width 752 height 219
click at [1246, 22] on span "Прийнято" at bounding box center [1227, 30] width 72 height 16
click at [1242, 214] on li "Підтверджено" at bounding box center [1275, 219] width 185 height 30
click at [110, 235] on span "Прийняті" at bounding box center [101, 244] width 62 height 18
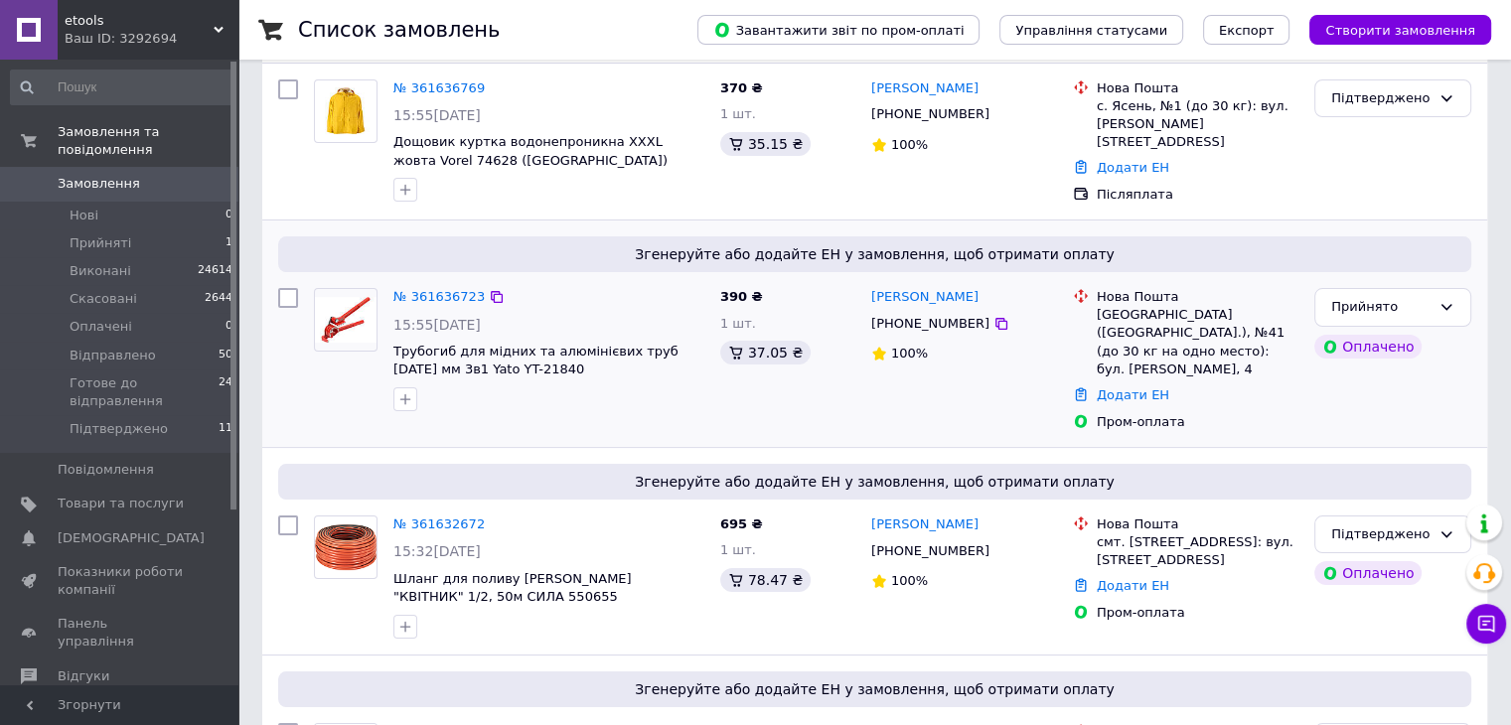
scroll to position [199, 0]
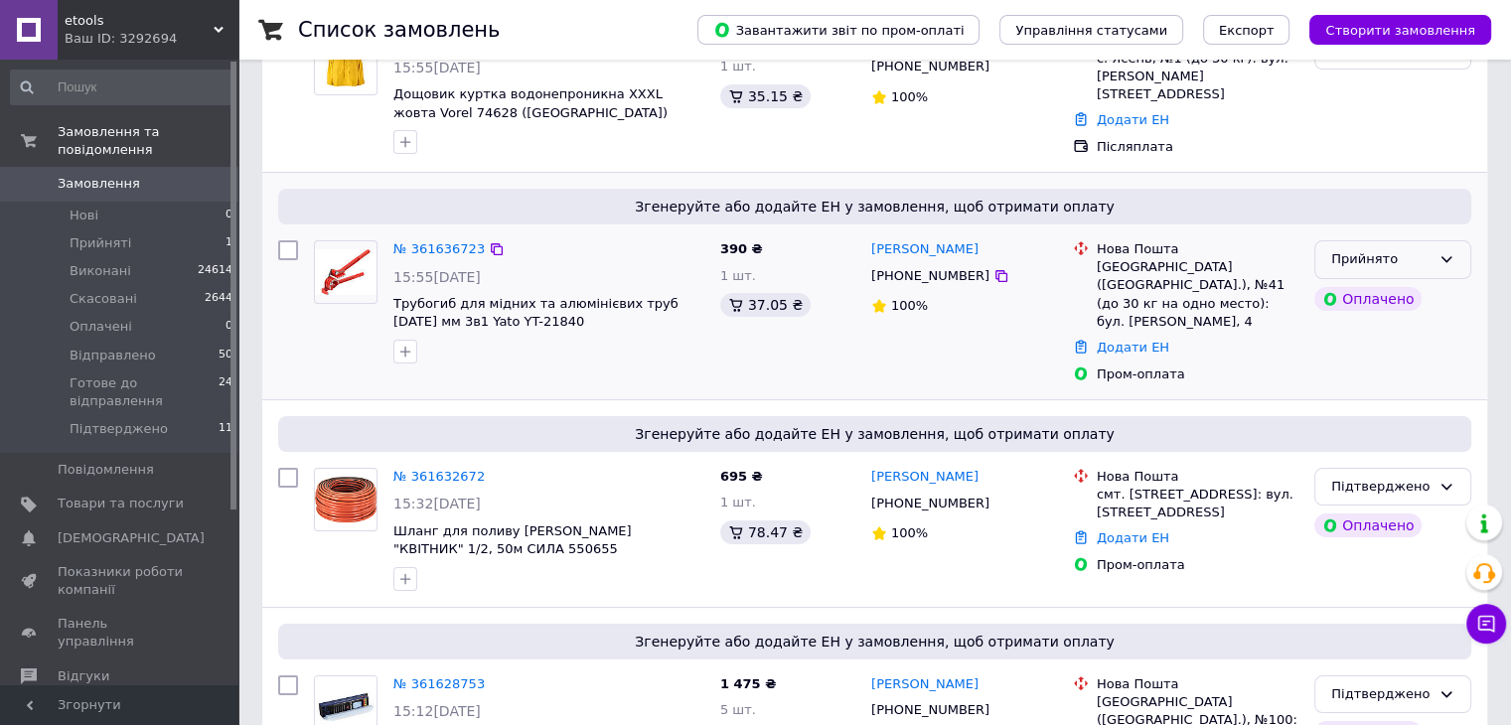
click at [1451, 259] on icon at bounding box center [1447, 259] width 16 height 16
click at [1382, 420] on li "Підтверджено" at bounding box center [1393, 429] width 155 height 37
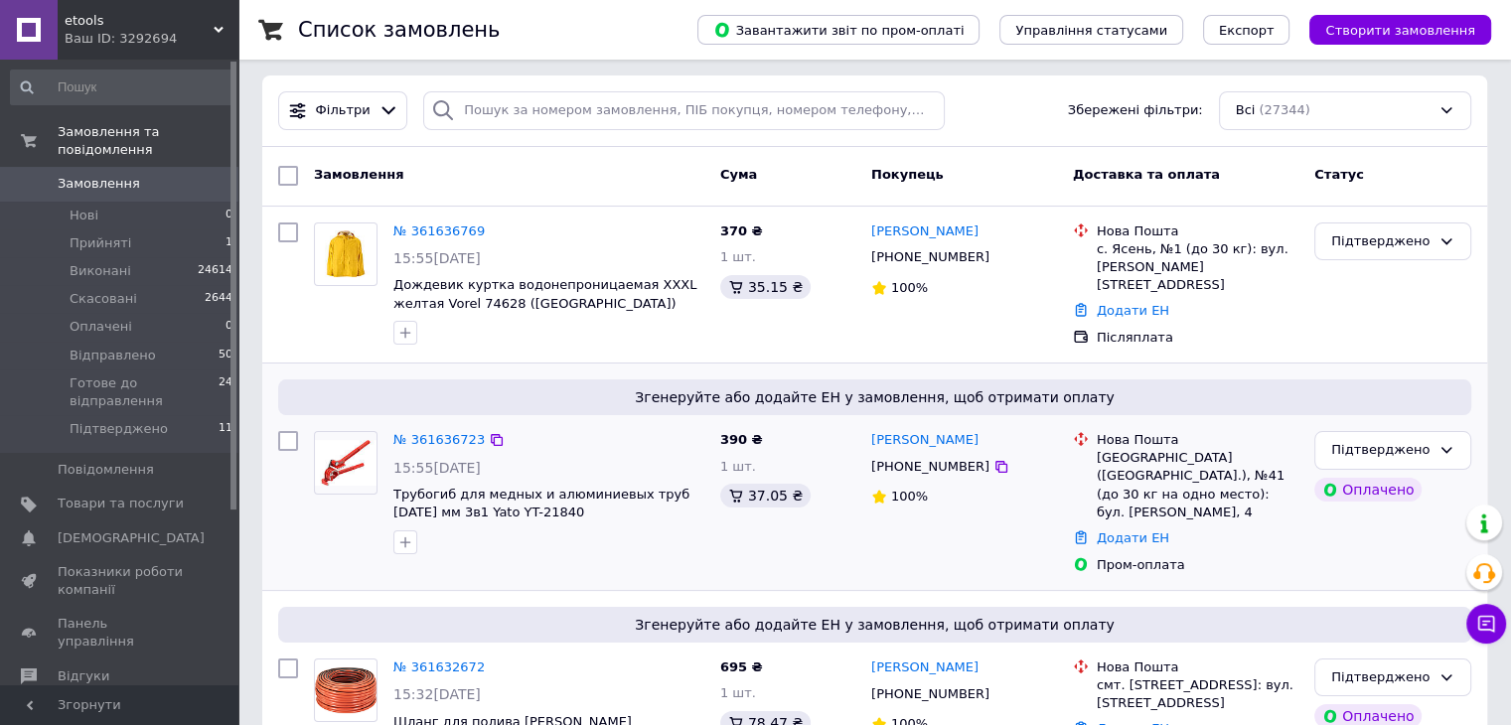
scroll to position [0, 0]
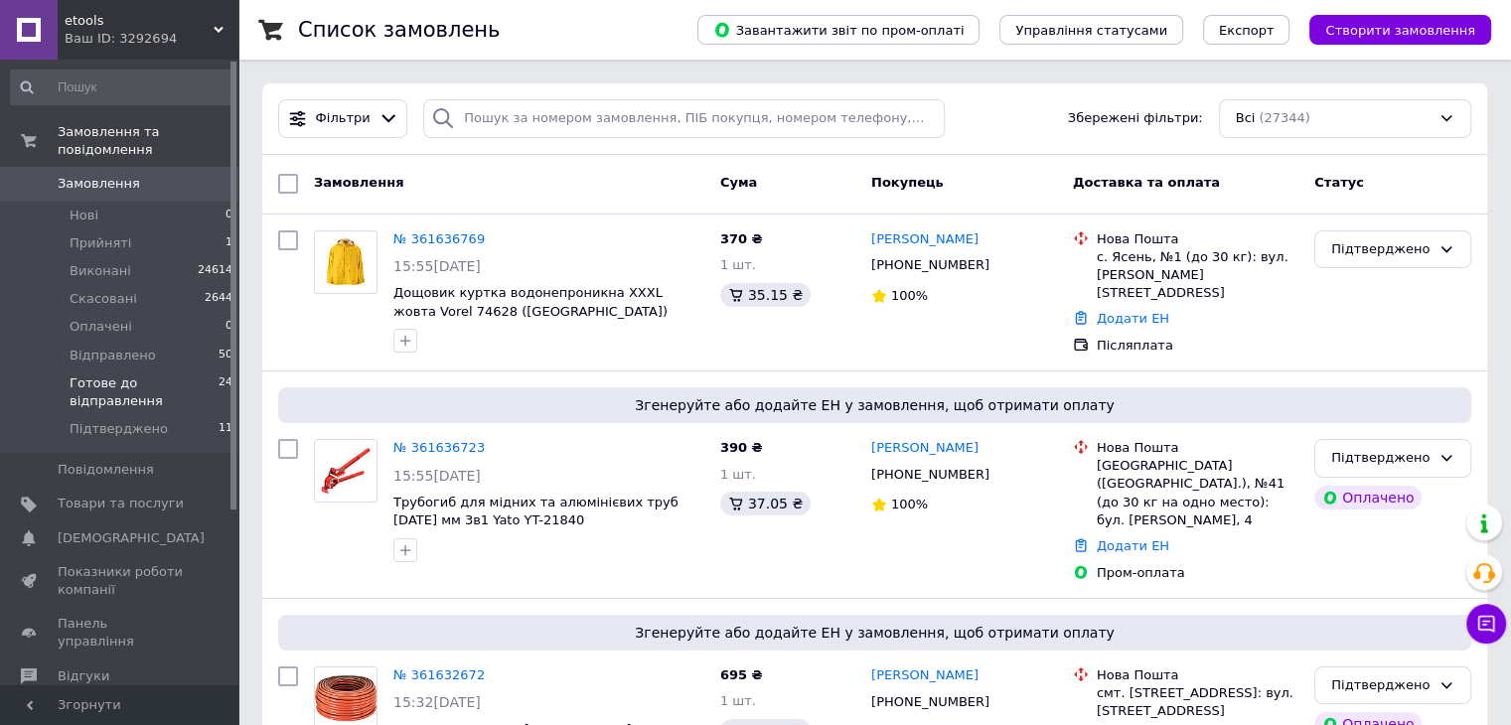
click at [138, 375] on span "Готове до відправлення" at bounding box center [144, 393] width 149 height 36
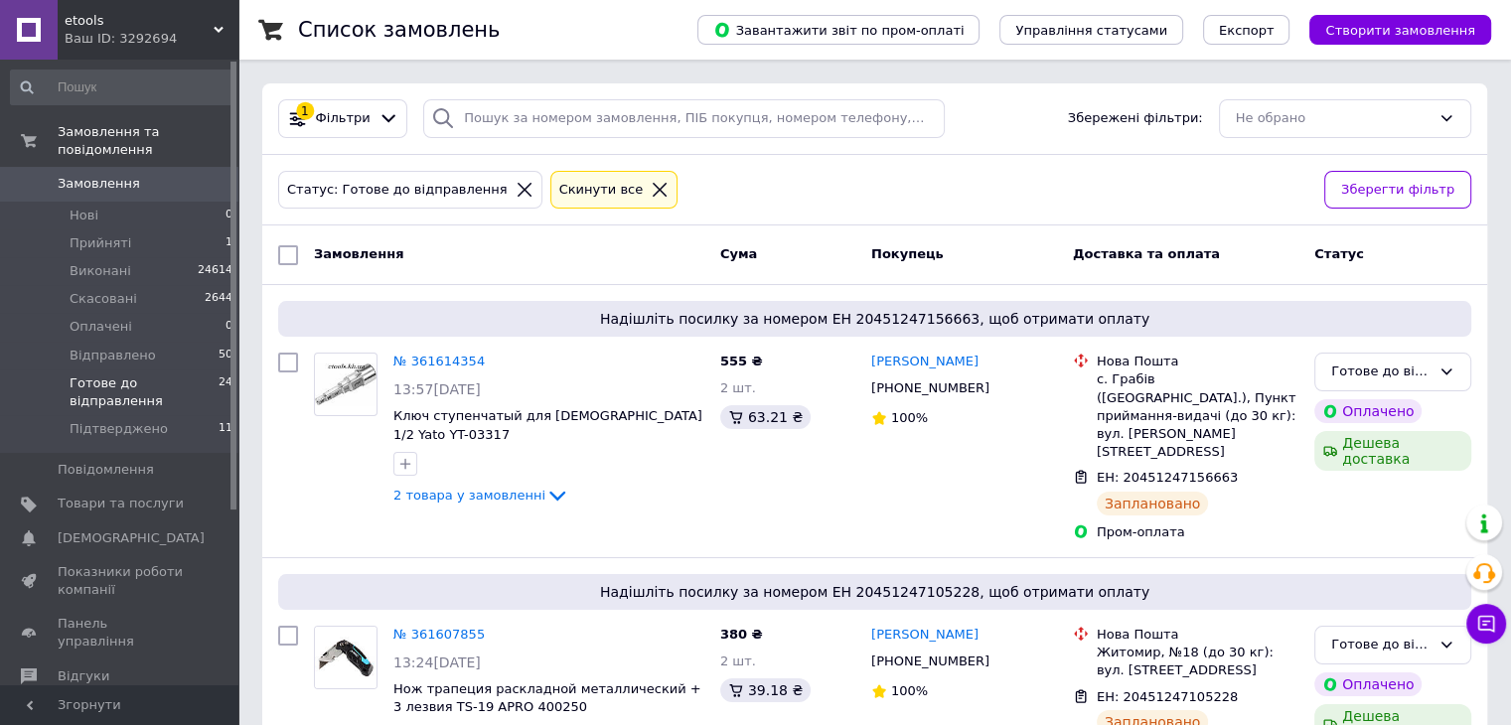
click at [287, 257] on input "checkbox" at bounding box center [288, 255] width 20 height 20
checkbox input "true"
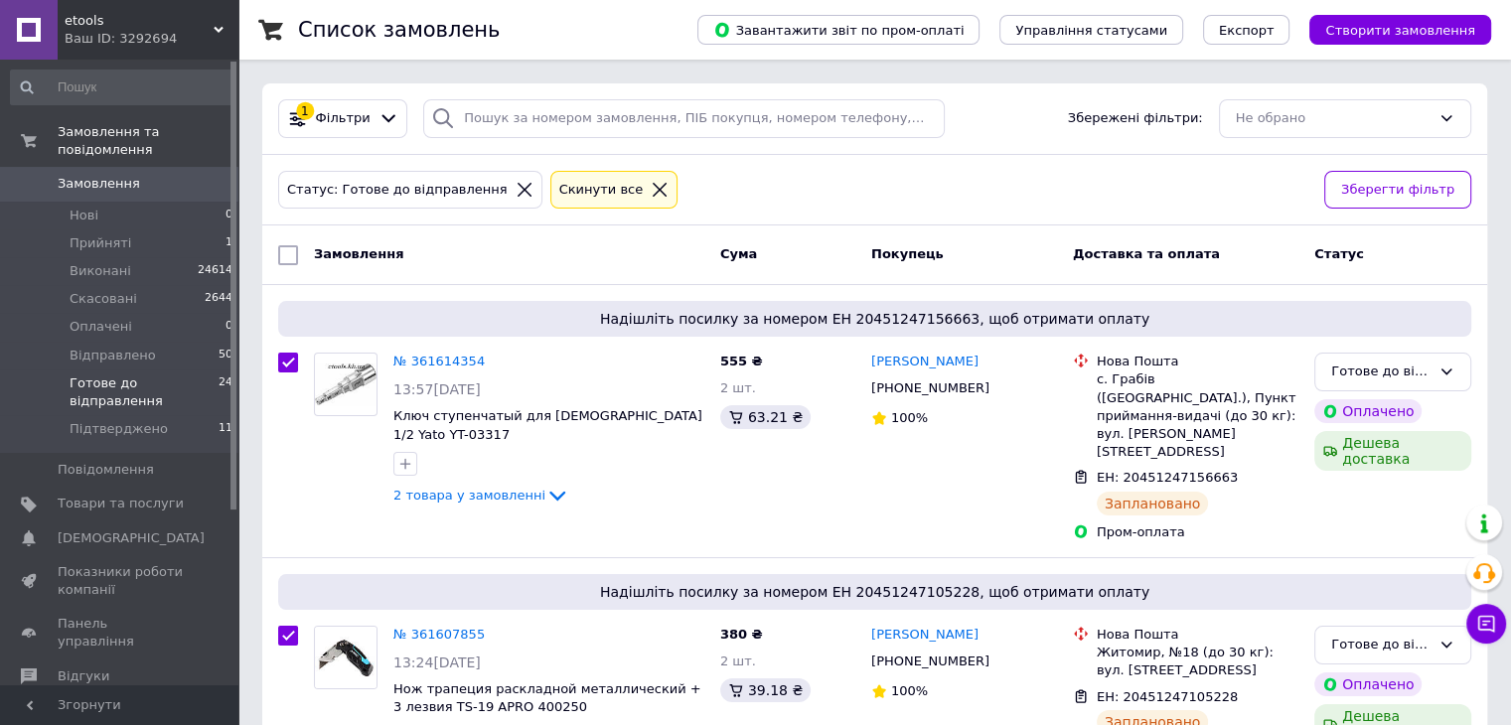
checkbox input "true"
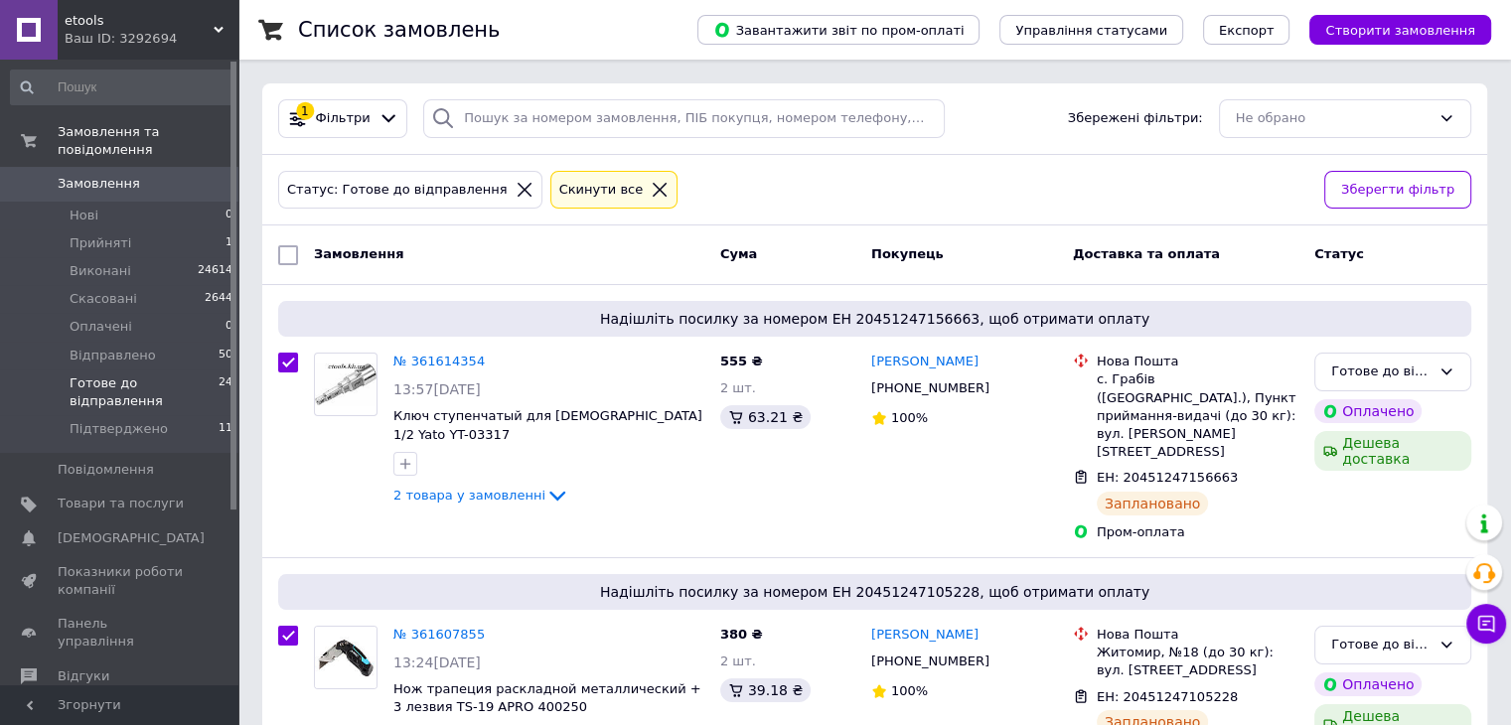
checkbox input "true"
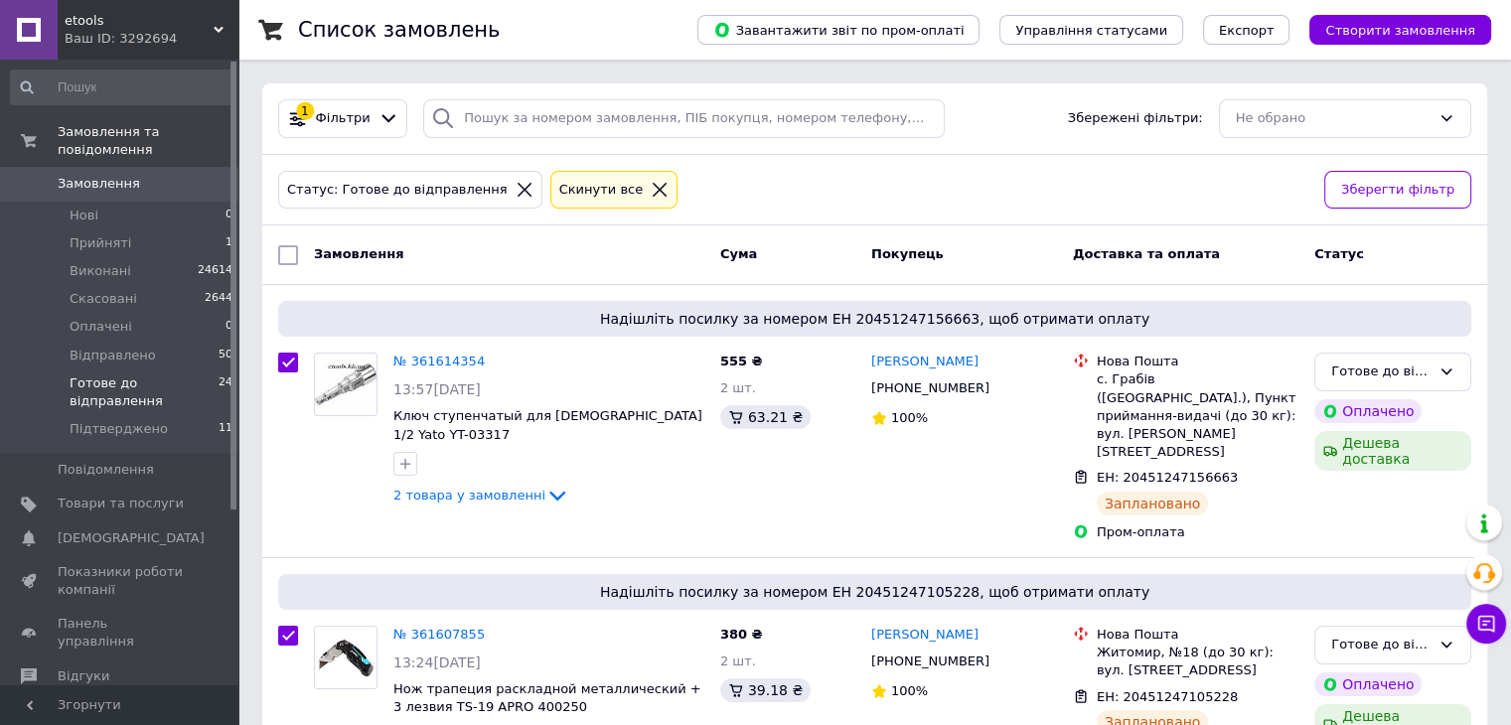
checkbox input "true"
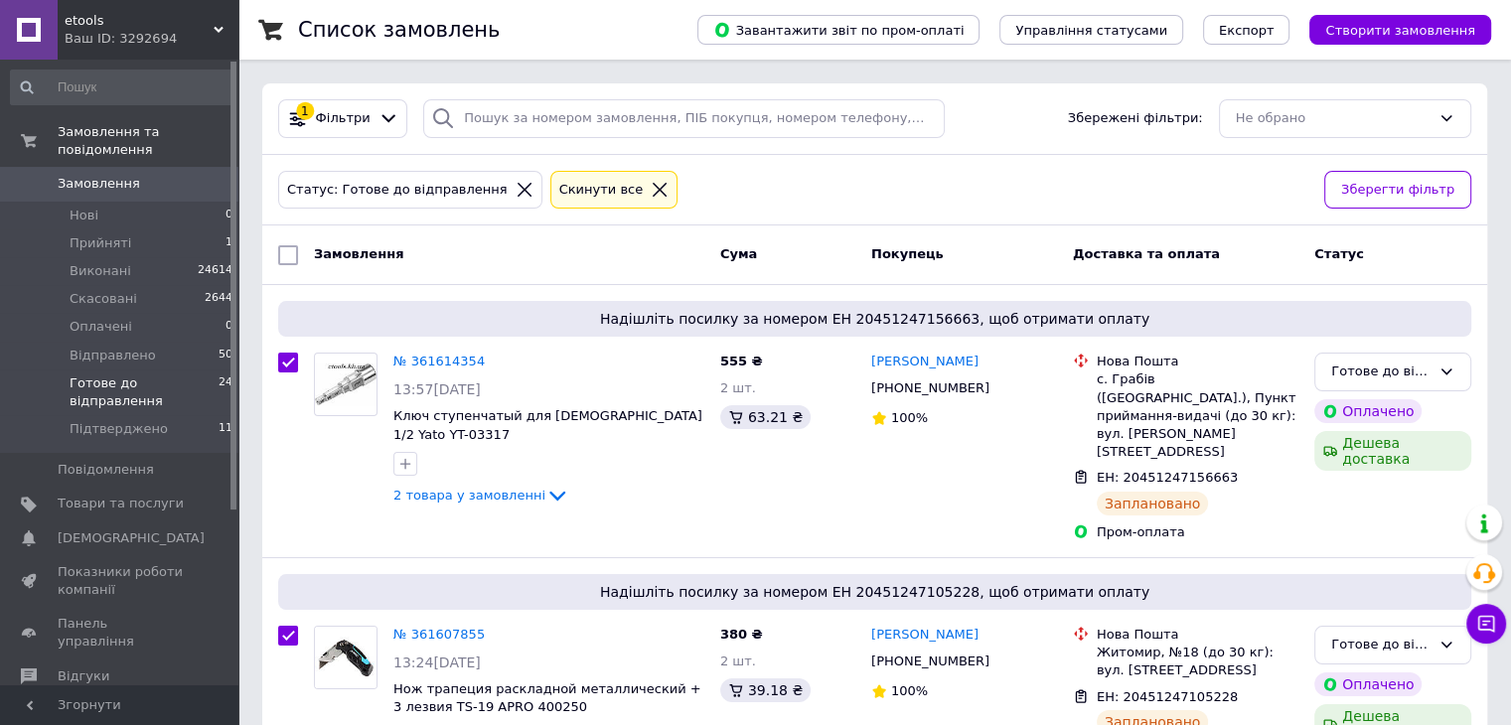
checkbox input "true"
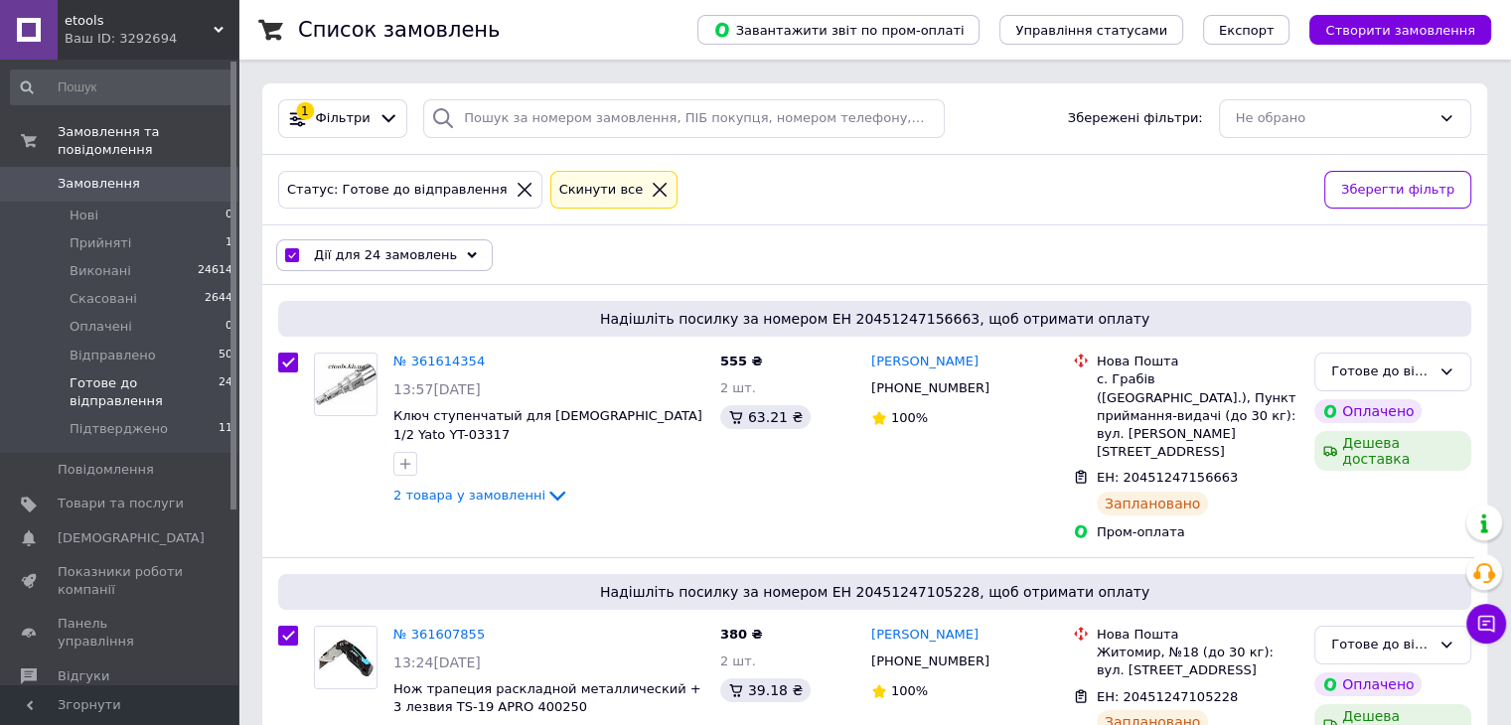
click at [467, 255] on icon at bounding box center [472, 255] width 10 height 10
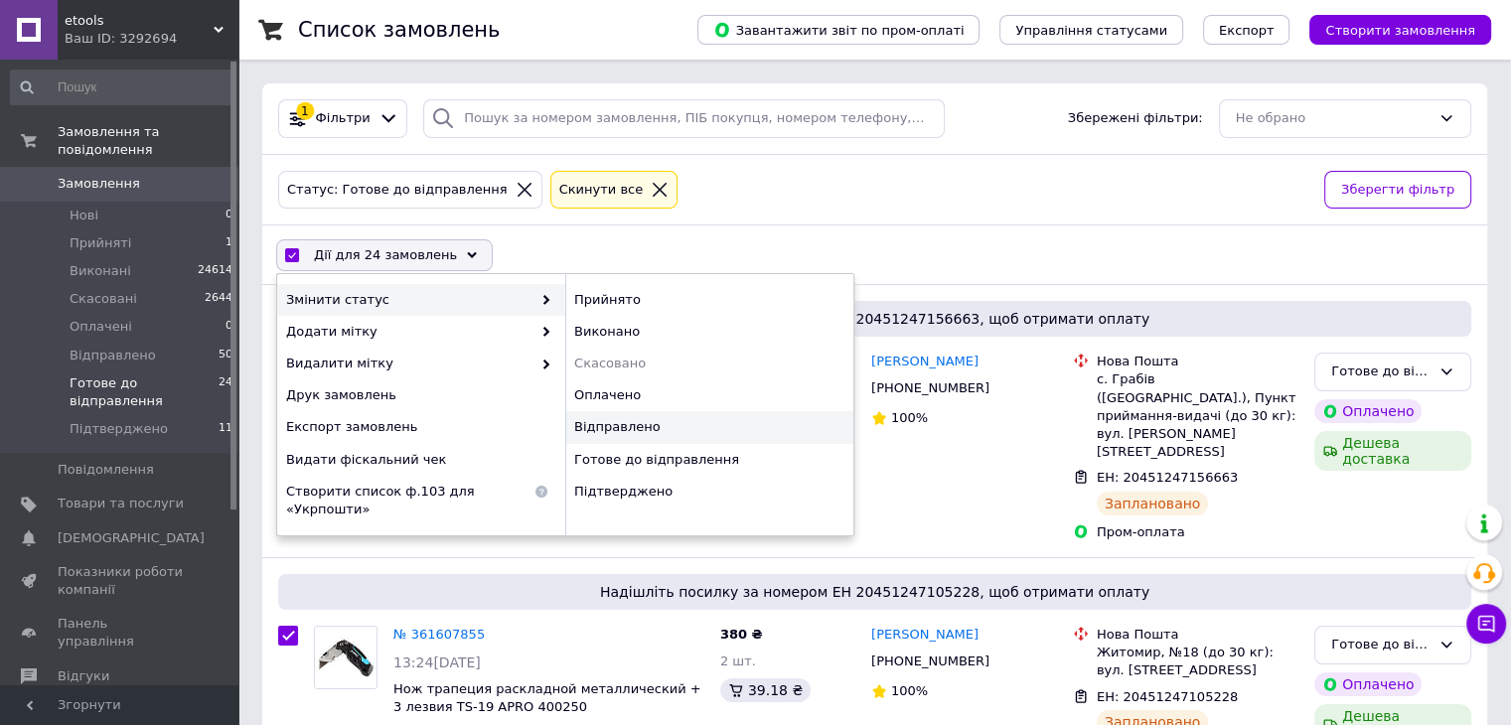
click at [607, 436] on div "Відправлено" at bounding box center [709, 427] width 288 height 32
checkbox input "false"
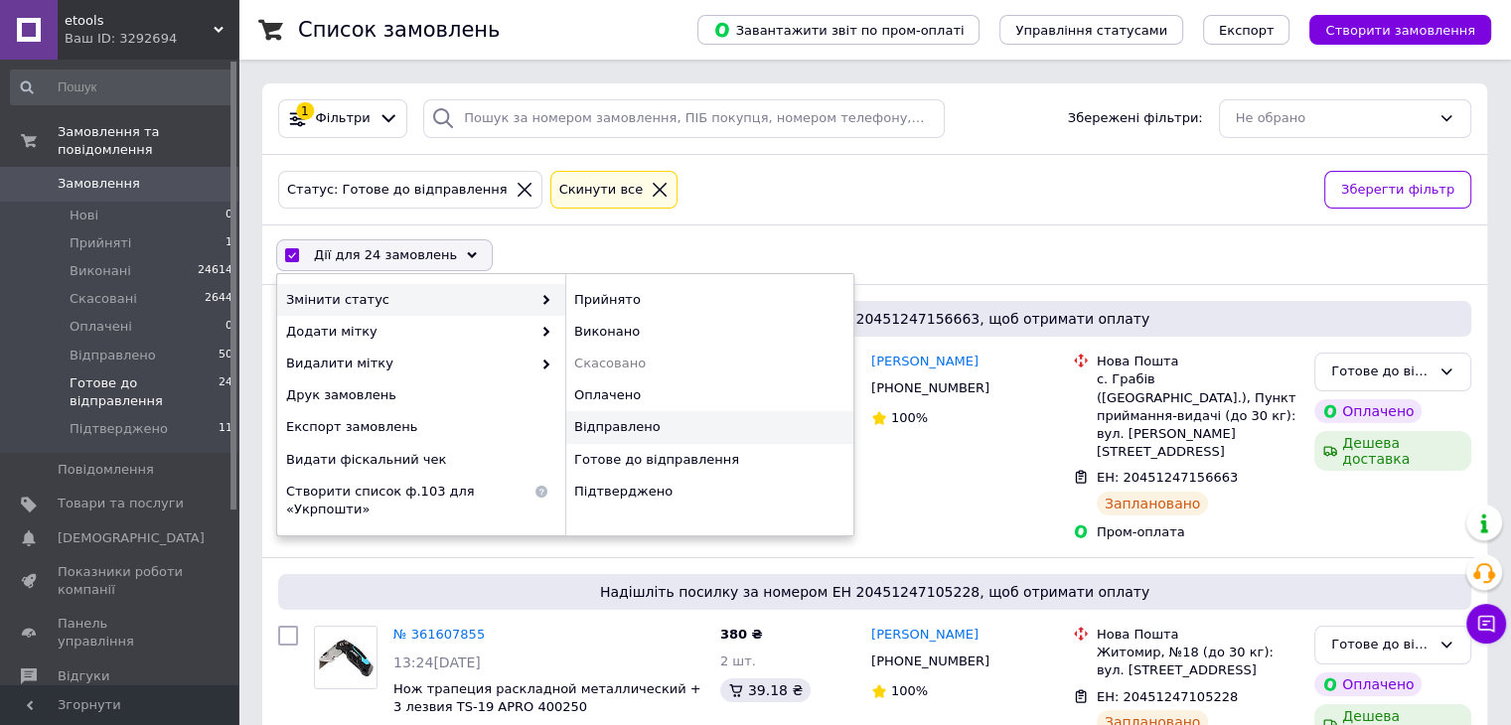
checkbox input "false"
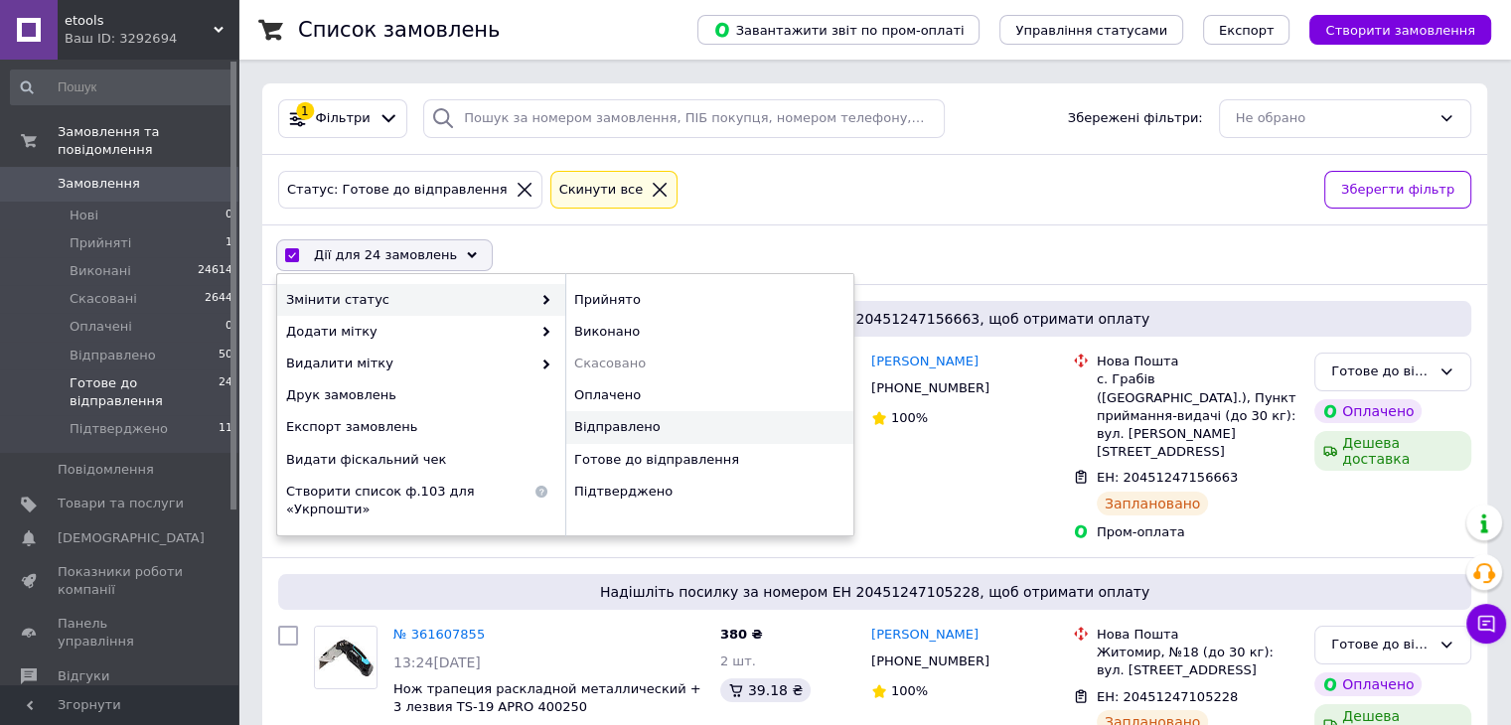
checkbox input "false"
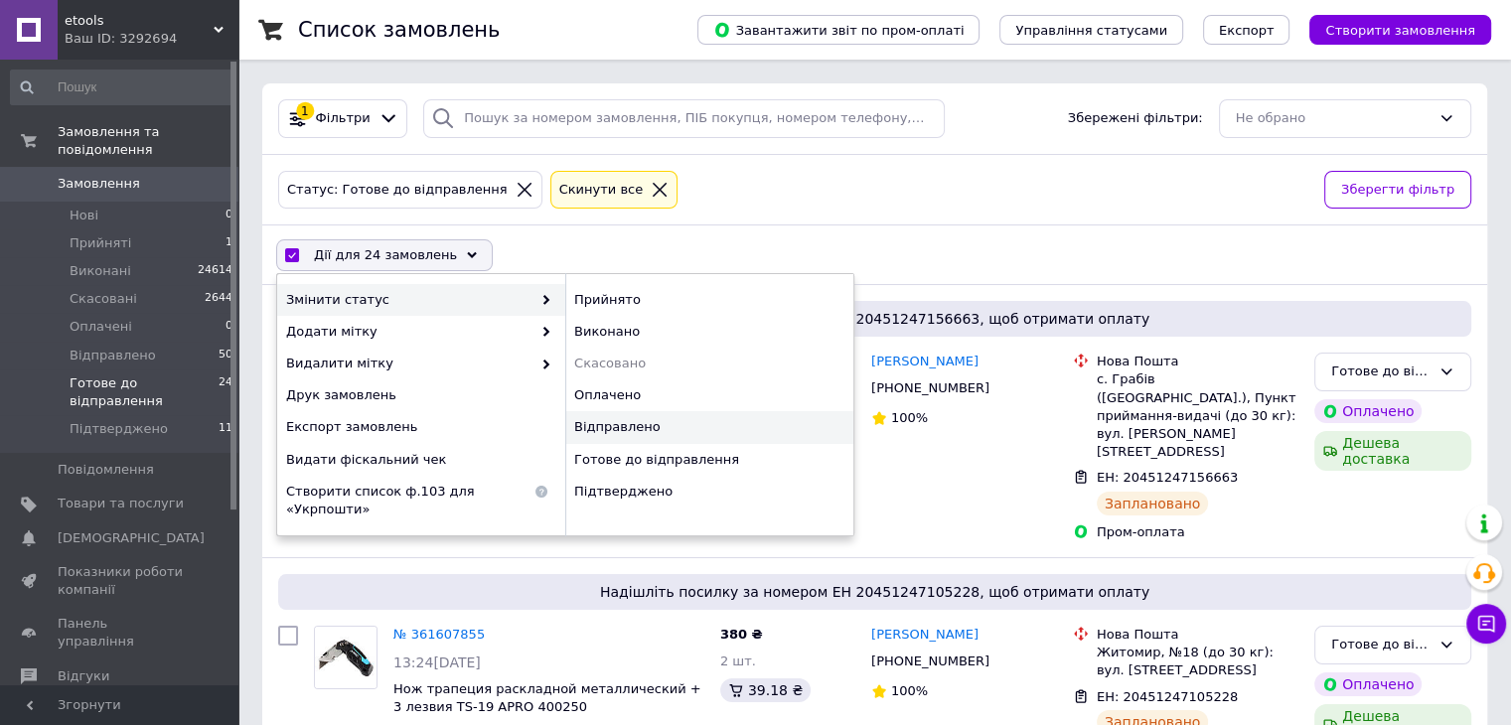
checkbox input "false"
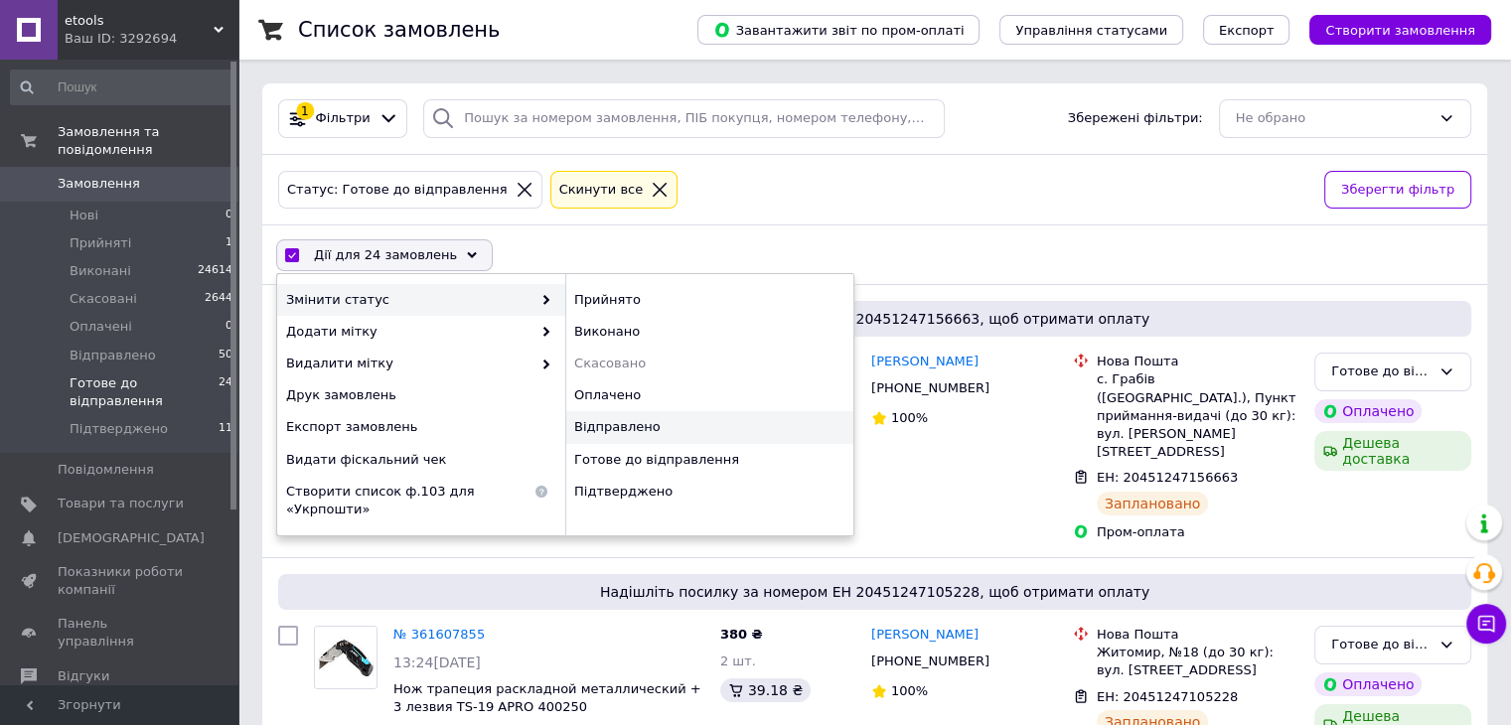
checkbox input "false"
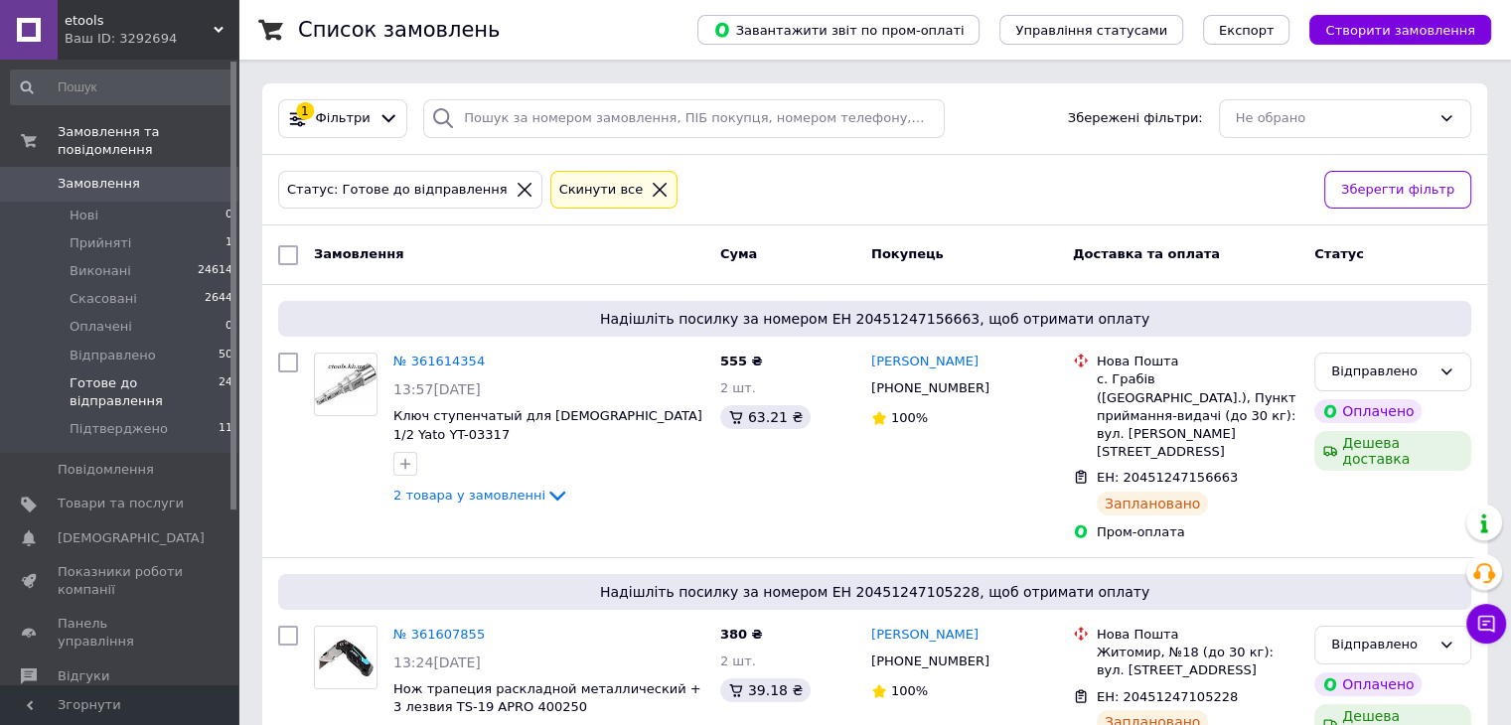
click at [1318, 122] on div "Не обрано" at bounding box center [1345, 118] width 252 height 39
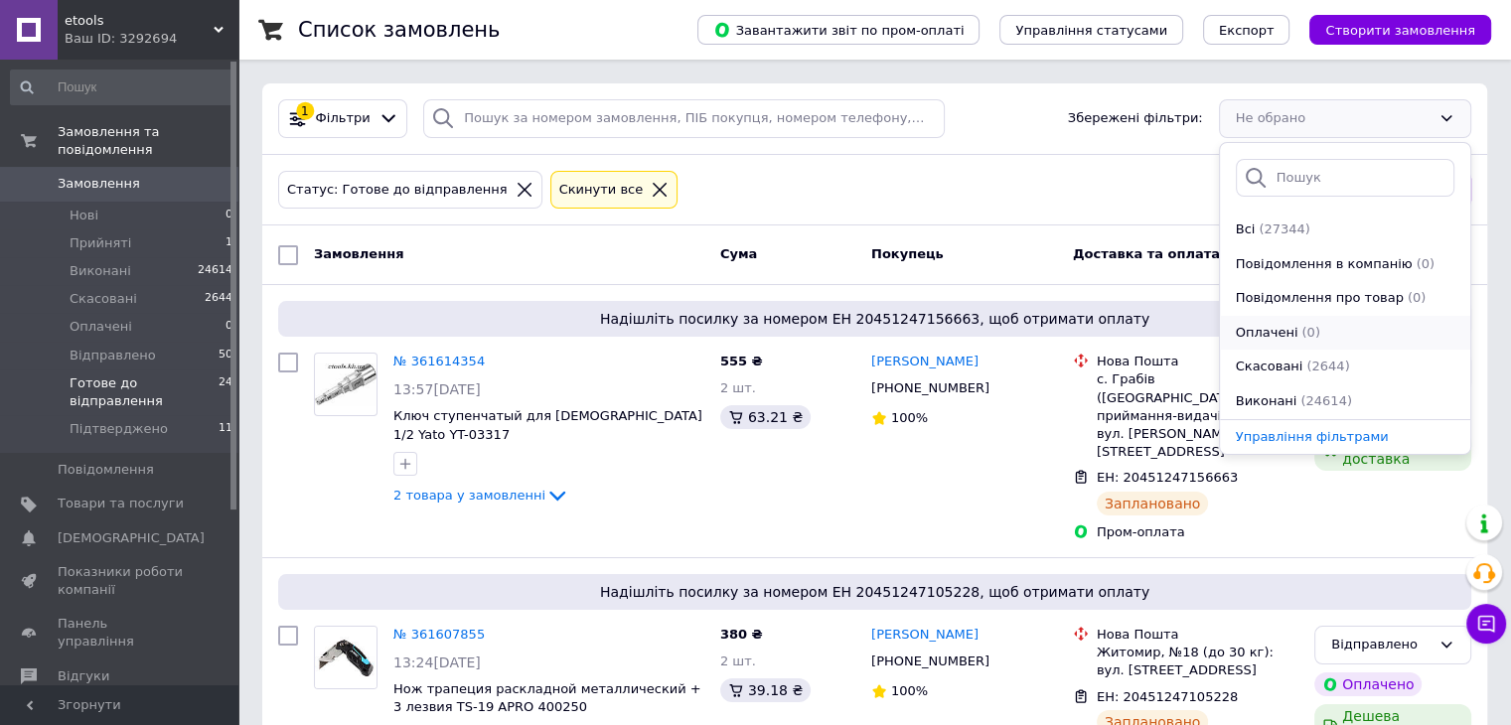
scroll to position [239, 0]
click at [1299, 394] on span "Виконані, Замовлення без чеків" at bounding box center [1323, 402] width 174 height 19
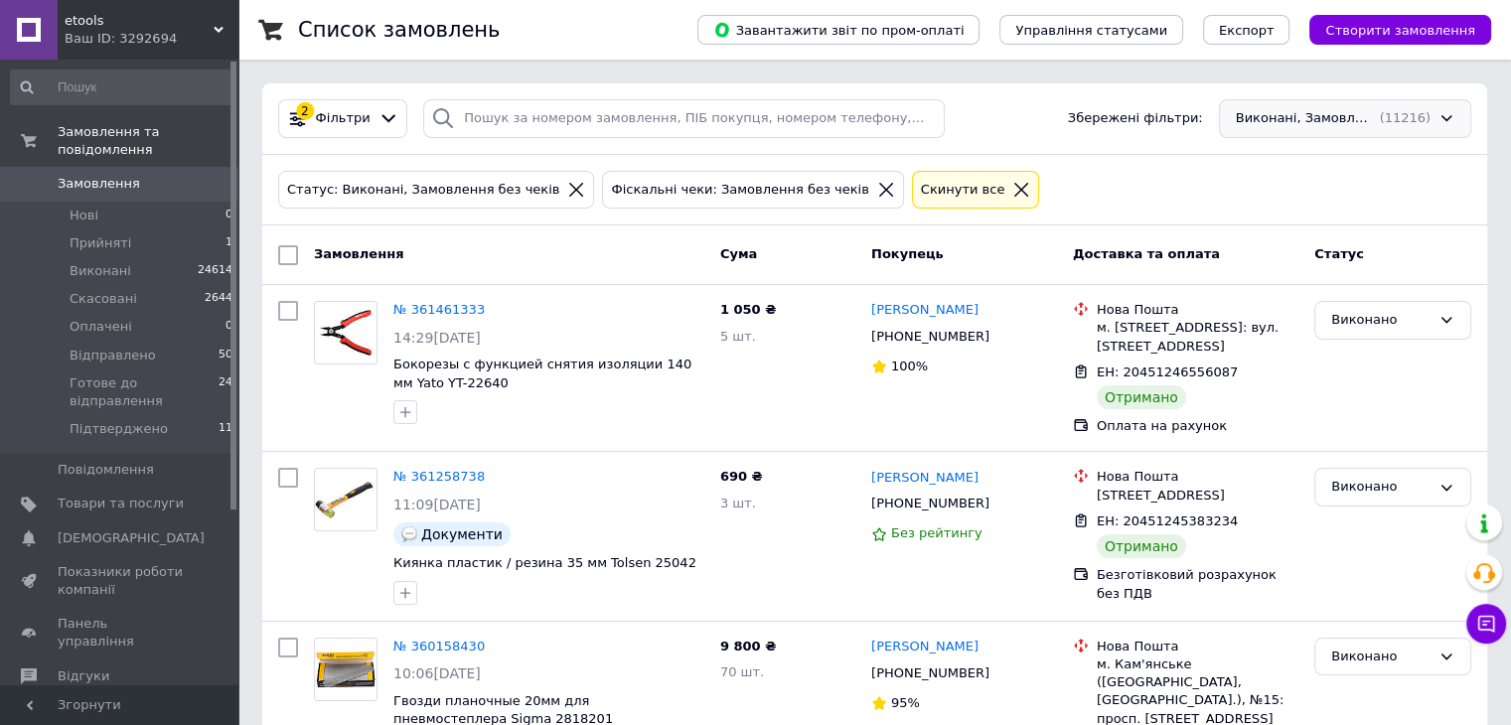
click at [1423, 116] on div "Виконані, Замовлення без чеків (11216)" at bounding box center [1345, 118] width 252 height 39
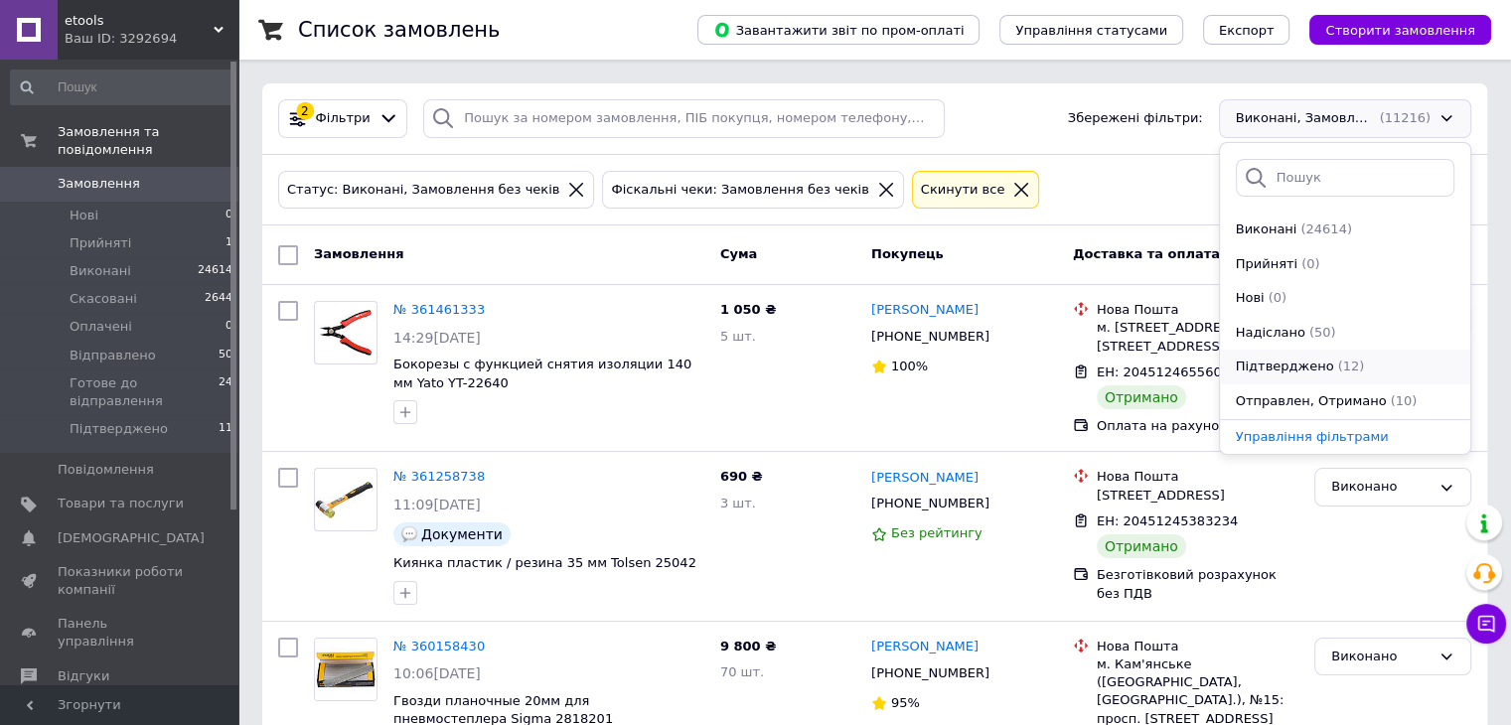
scroll to position [239, 0]
click at [1324, 339] on span "Отправлен, Отримано" at bounding box center [1311, 334] width 151 height 19
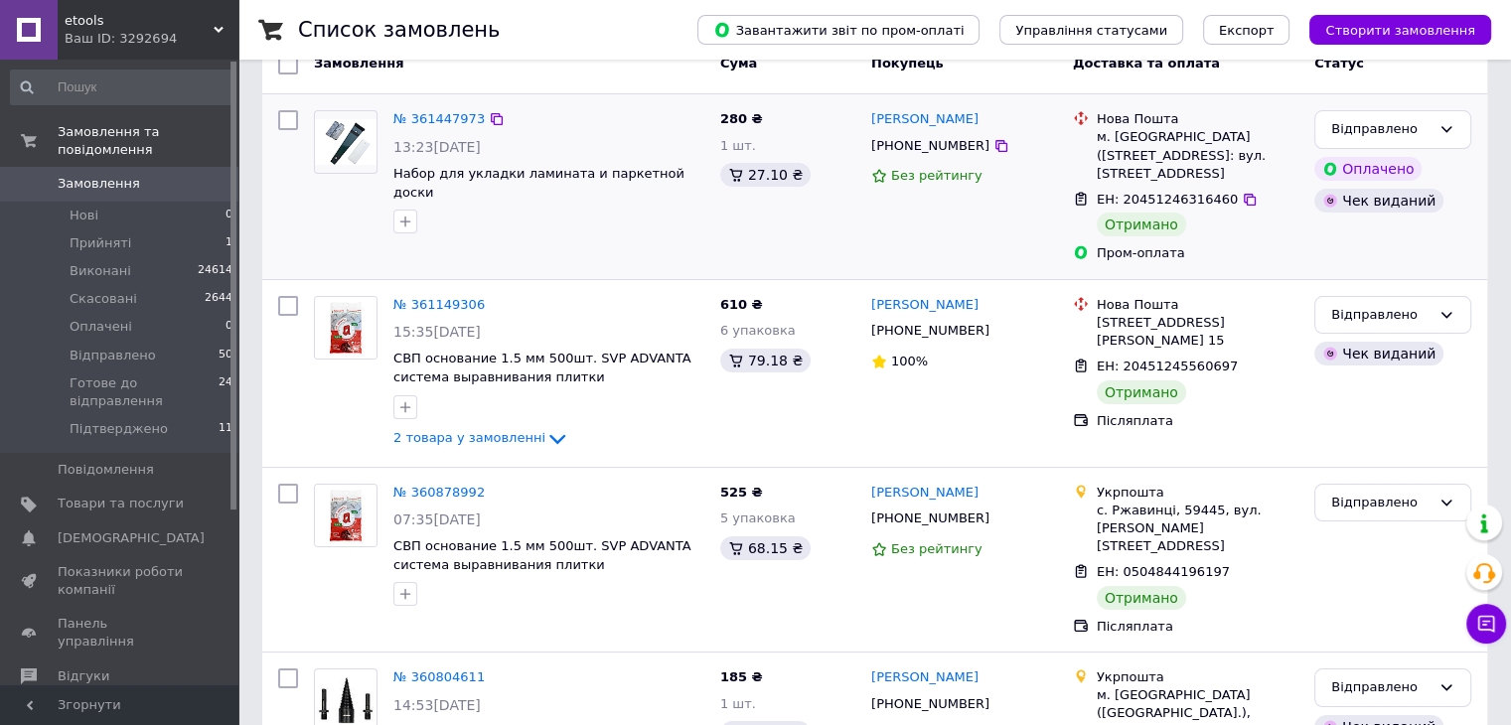
scroll to position [298, 0]
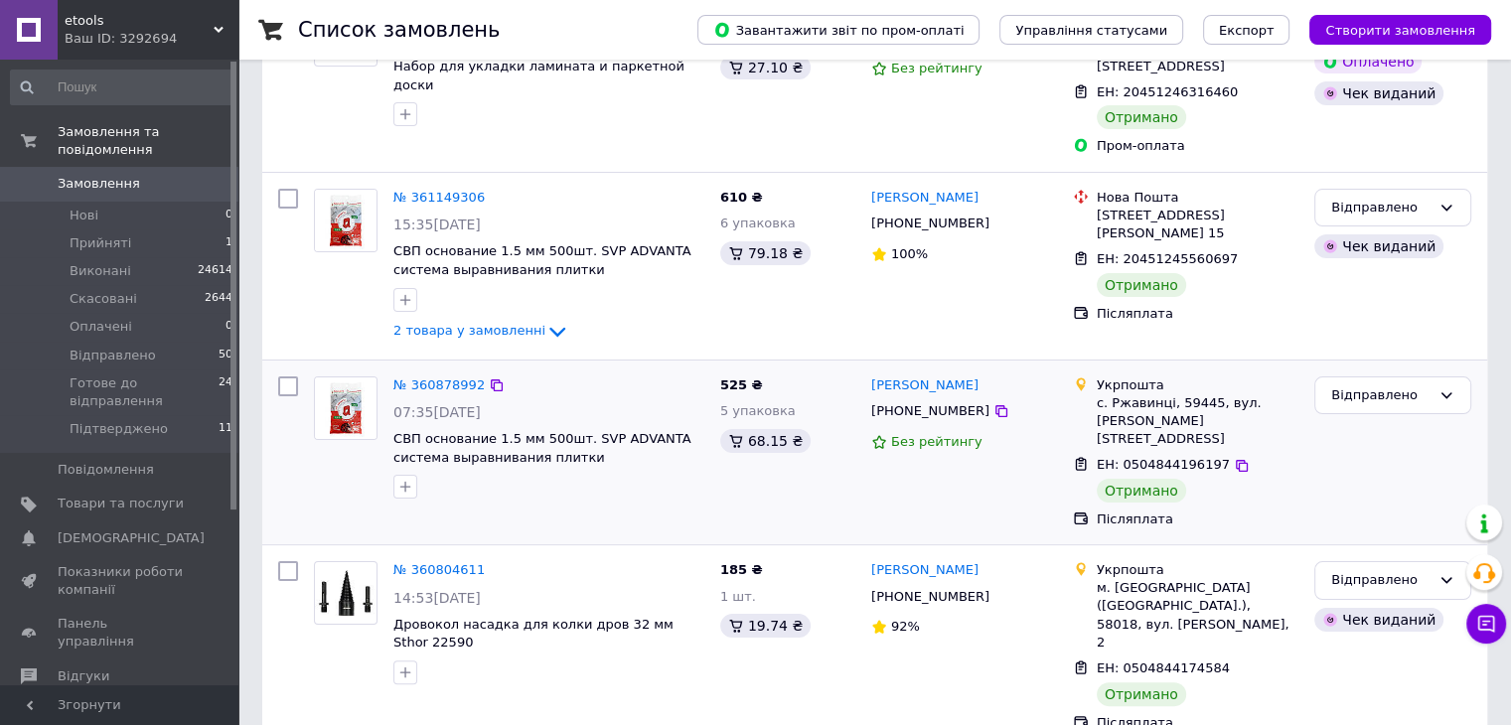
click at [290, 377] on input "checkbox" at bounding box center [288, 387] width 20 height 20
checkbox input "true"
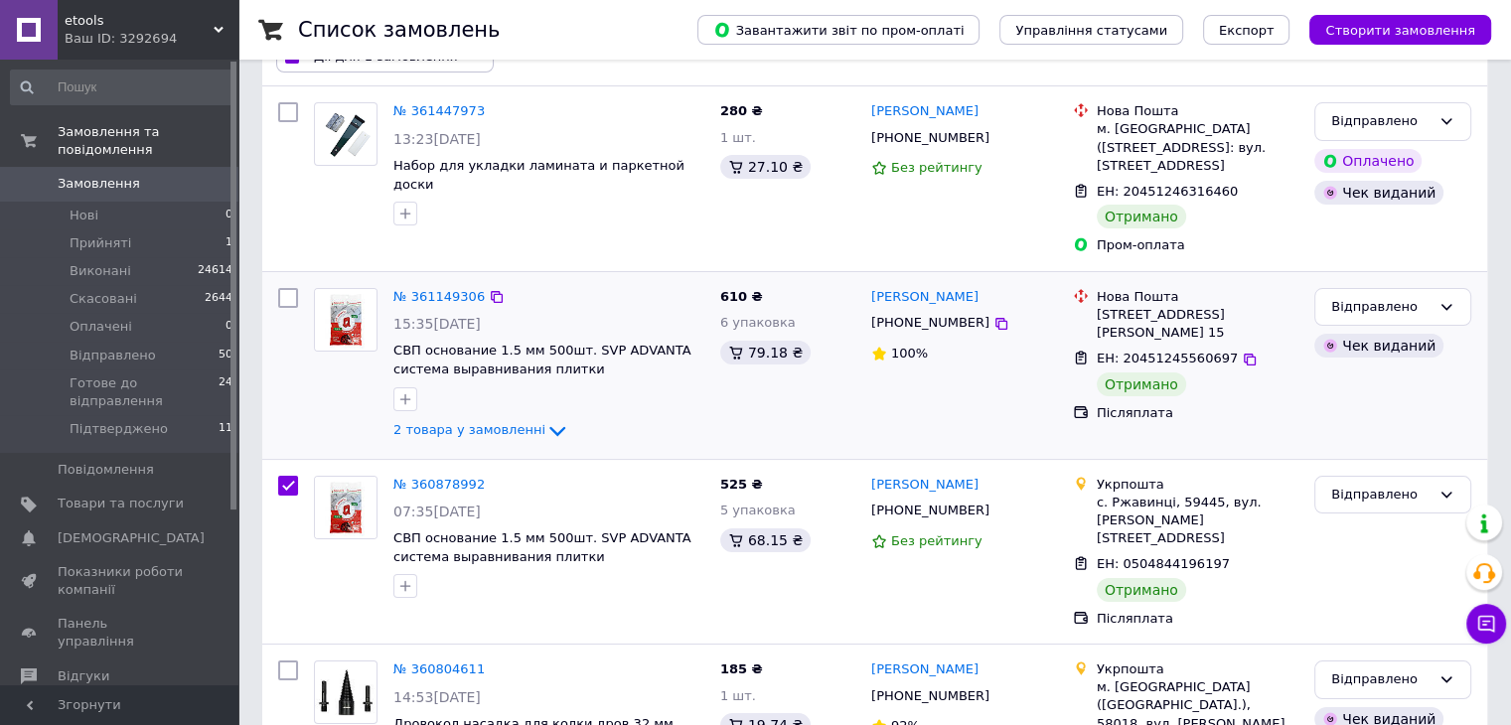
scroll to position [316, 0]
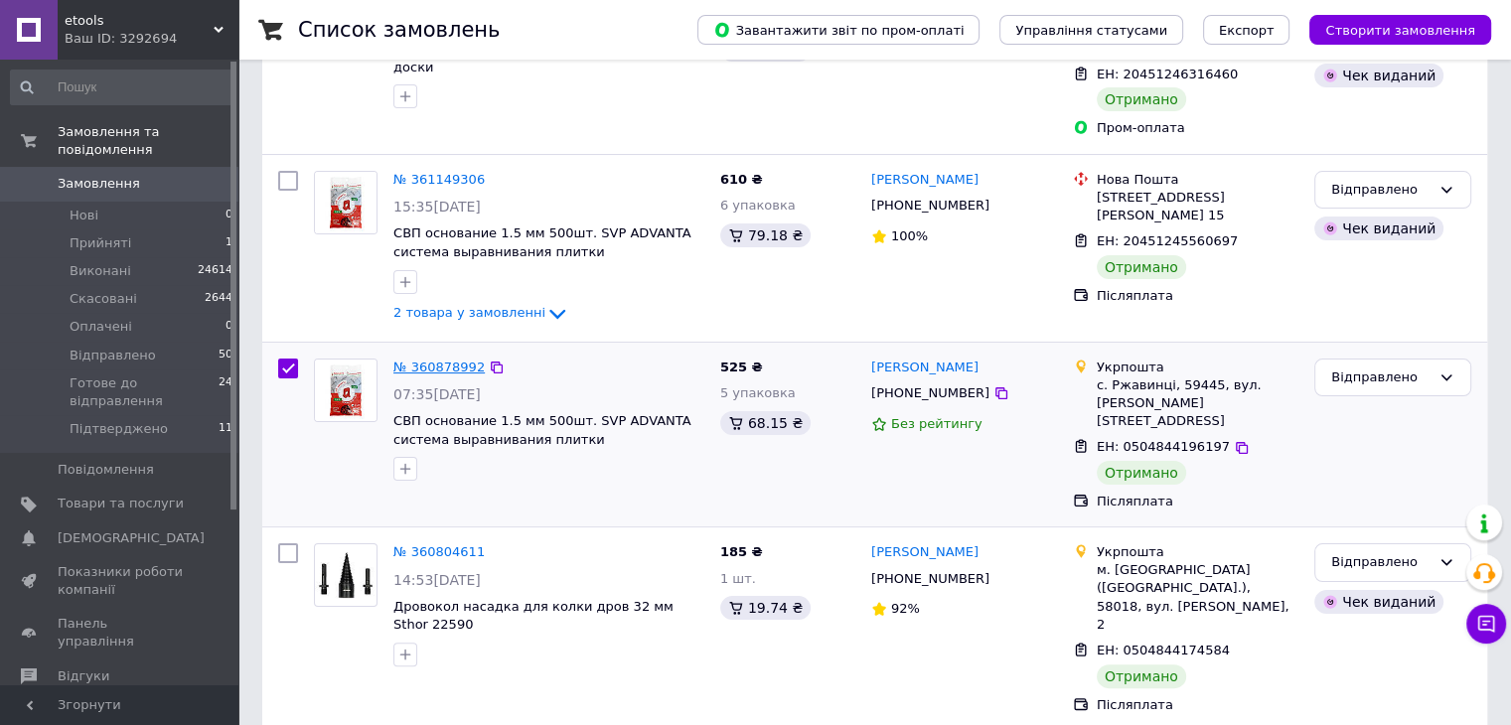
click at [437, 360] on link "№ 360878992" at bounding box center [438, 367] width 91 height 15
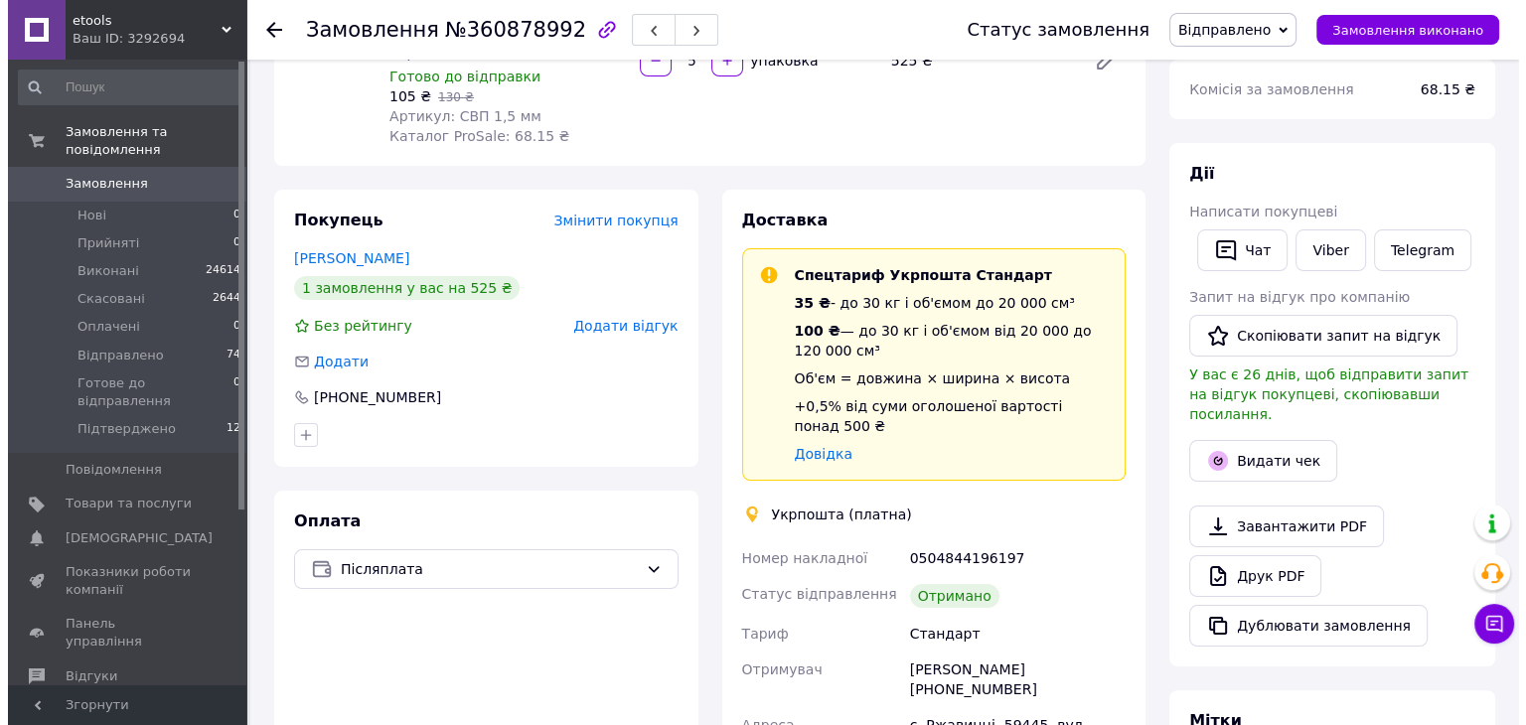
scroll to position [298, 0]
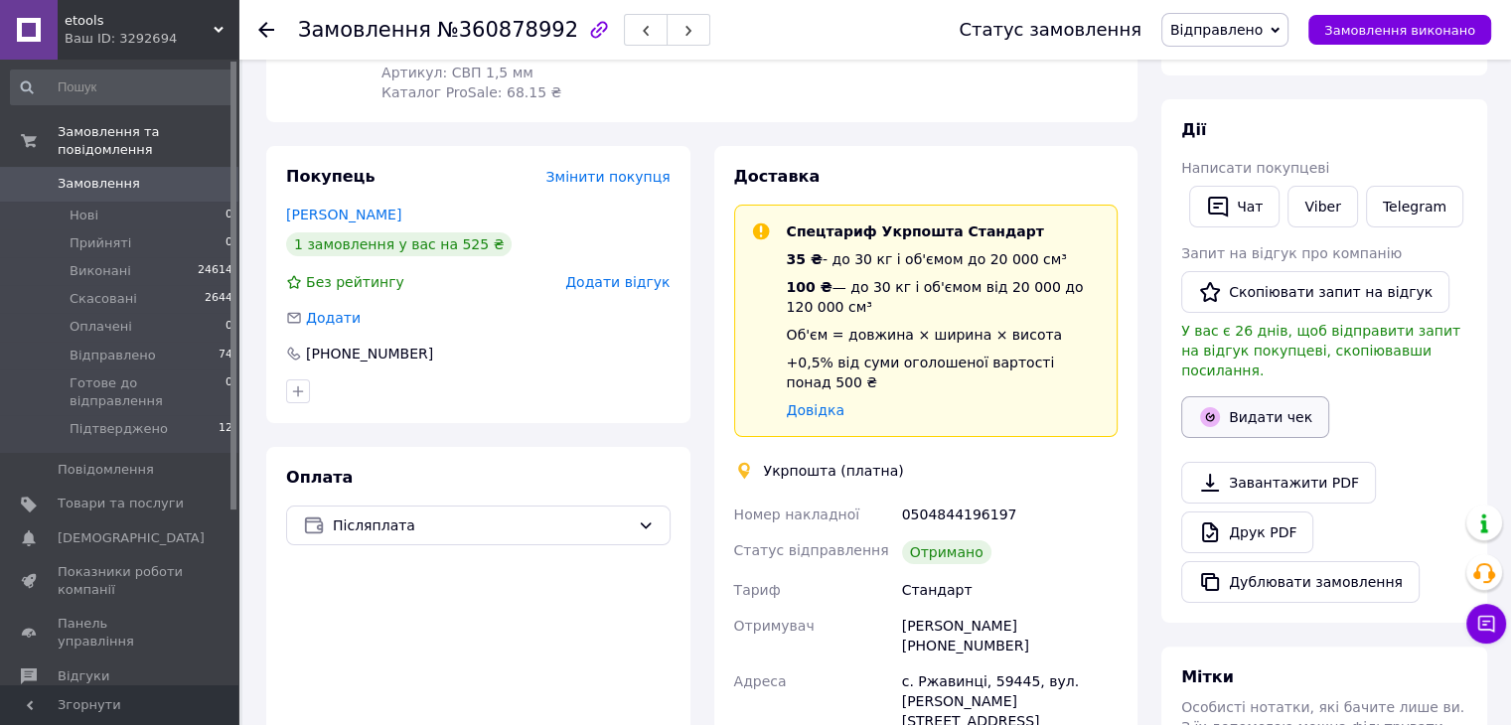
click at [1268, 398] on button "Видати чек" at bounding box center [1255, 417] width 148 height 42
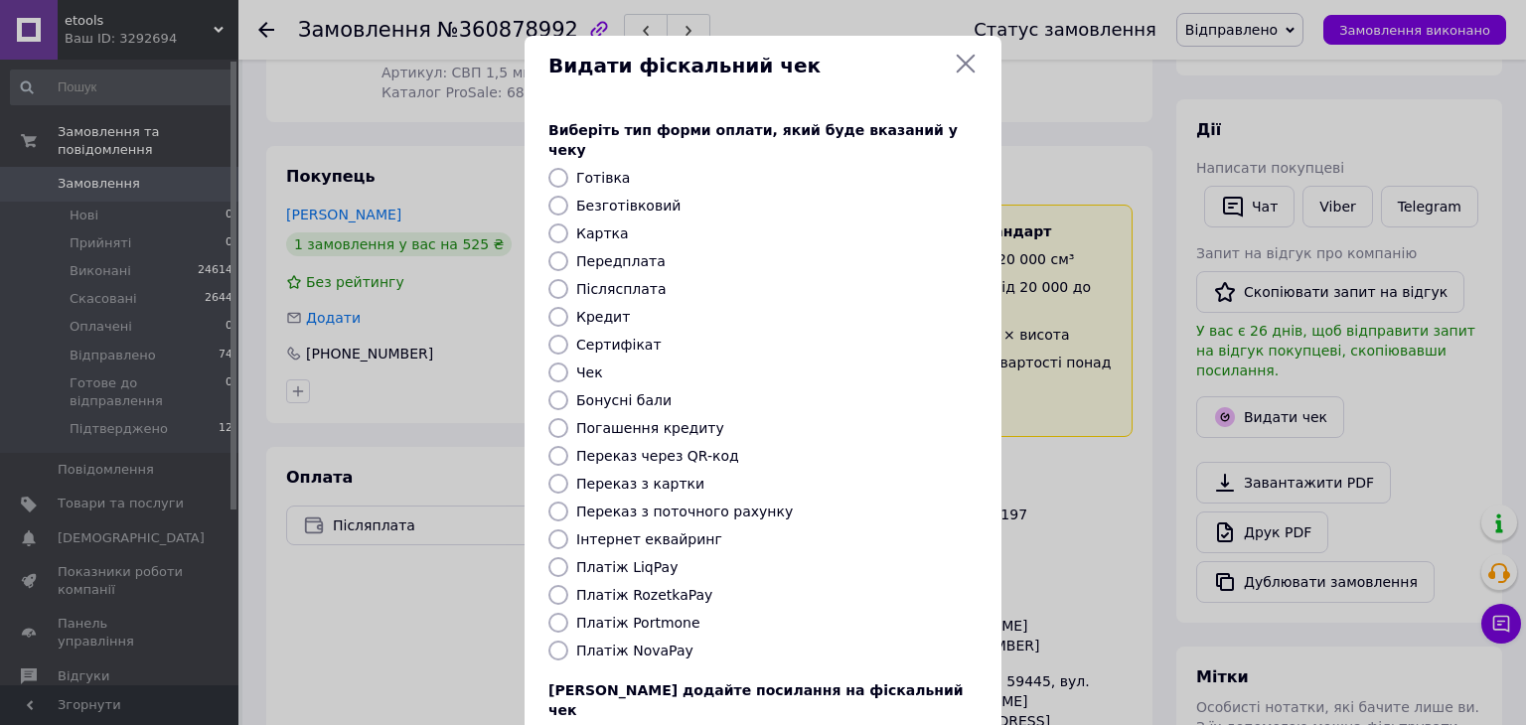
click at [556, 279] on input "Післясплата" at bounding box center [558, 289] width 20 height 20
radio input "true"
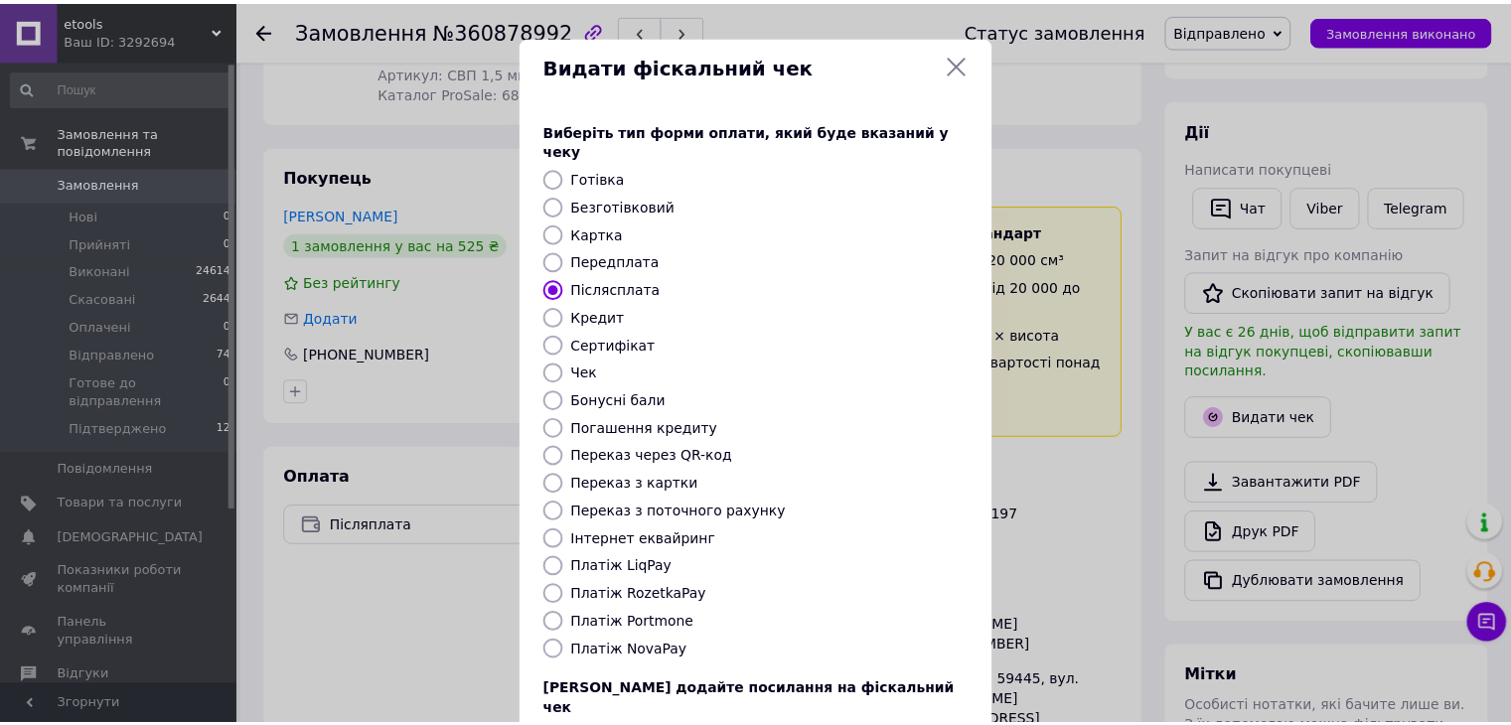
scroll to position [127, 0]
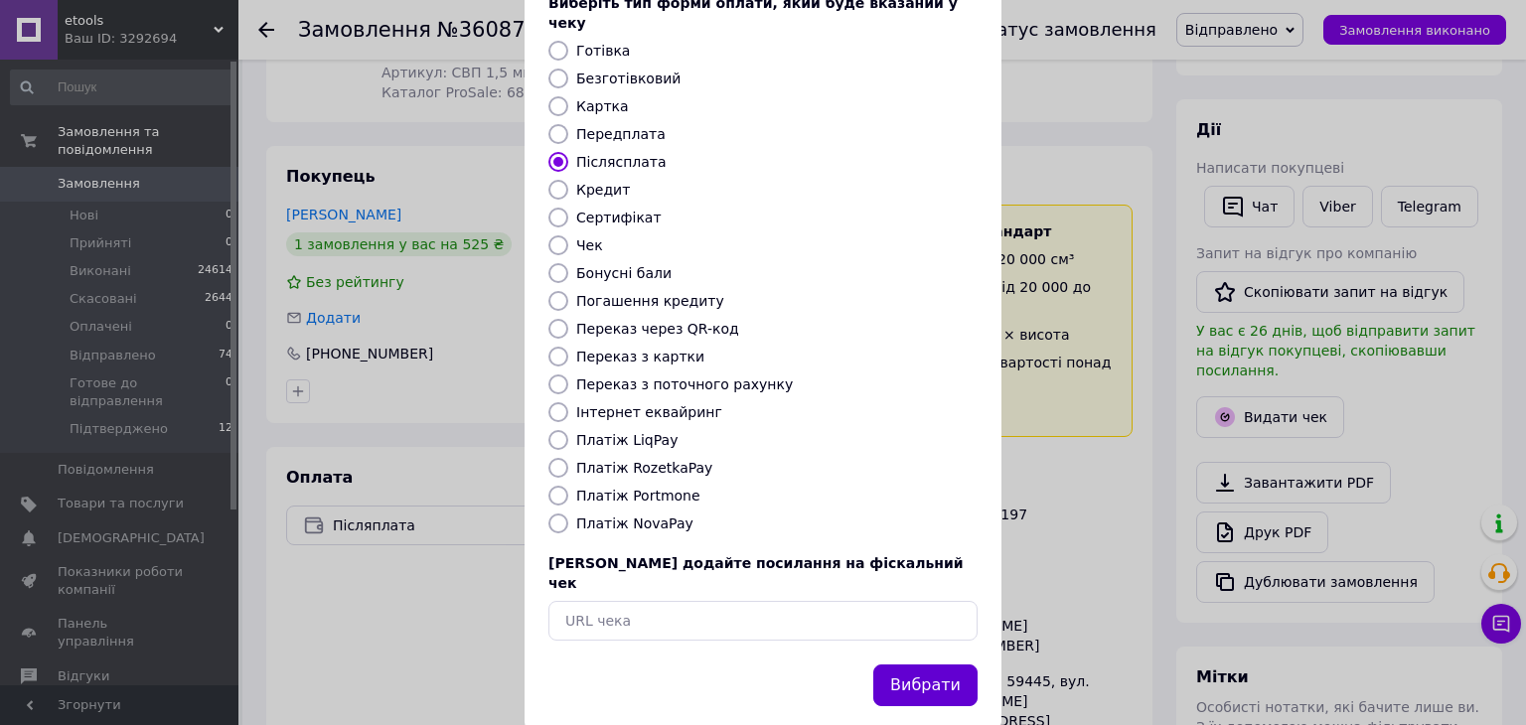
click at [944, 665] on button "Вибрати" at bounding box center [925, 686] width 104 height 43
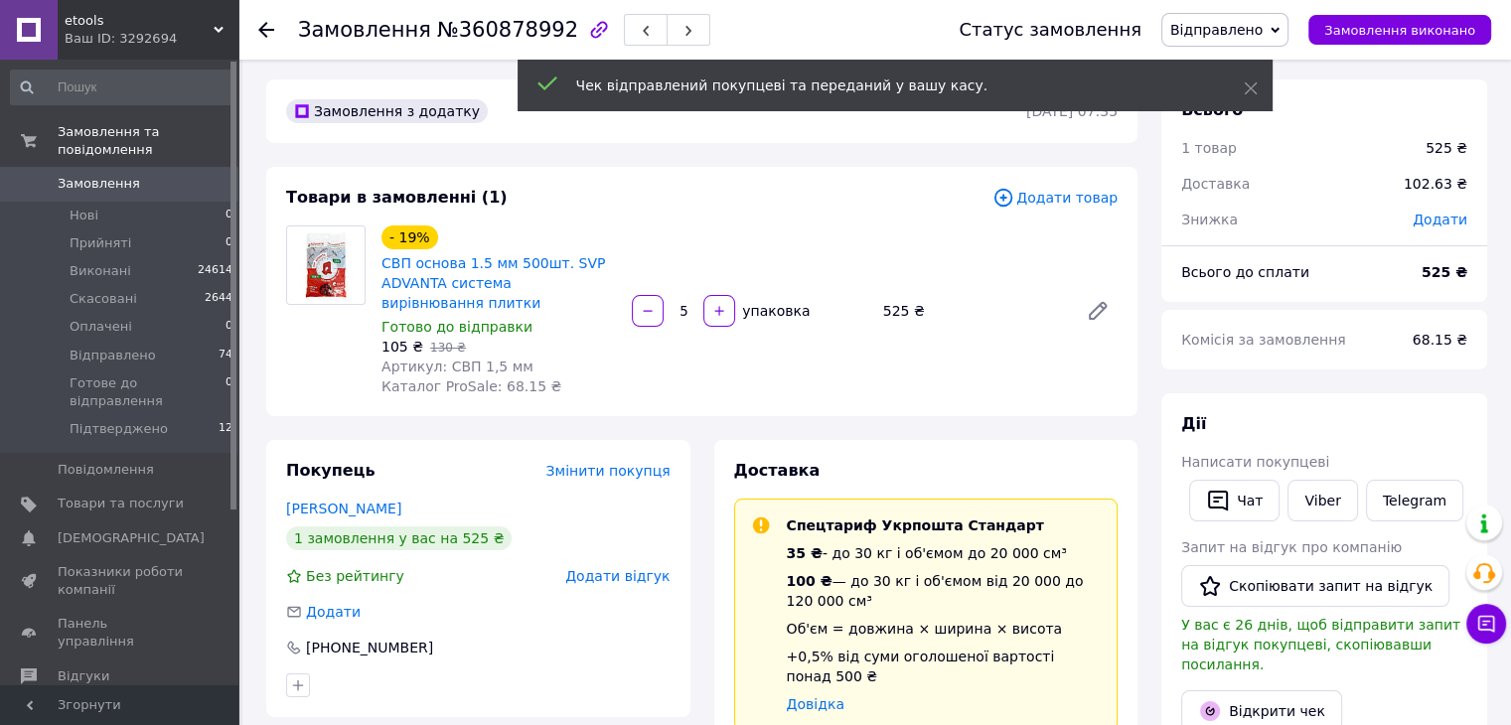
scroll to position [0, 0]
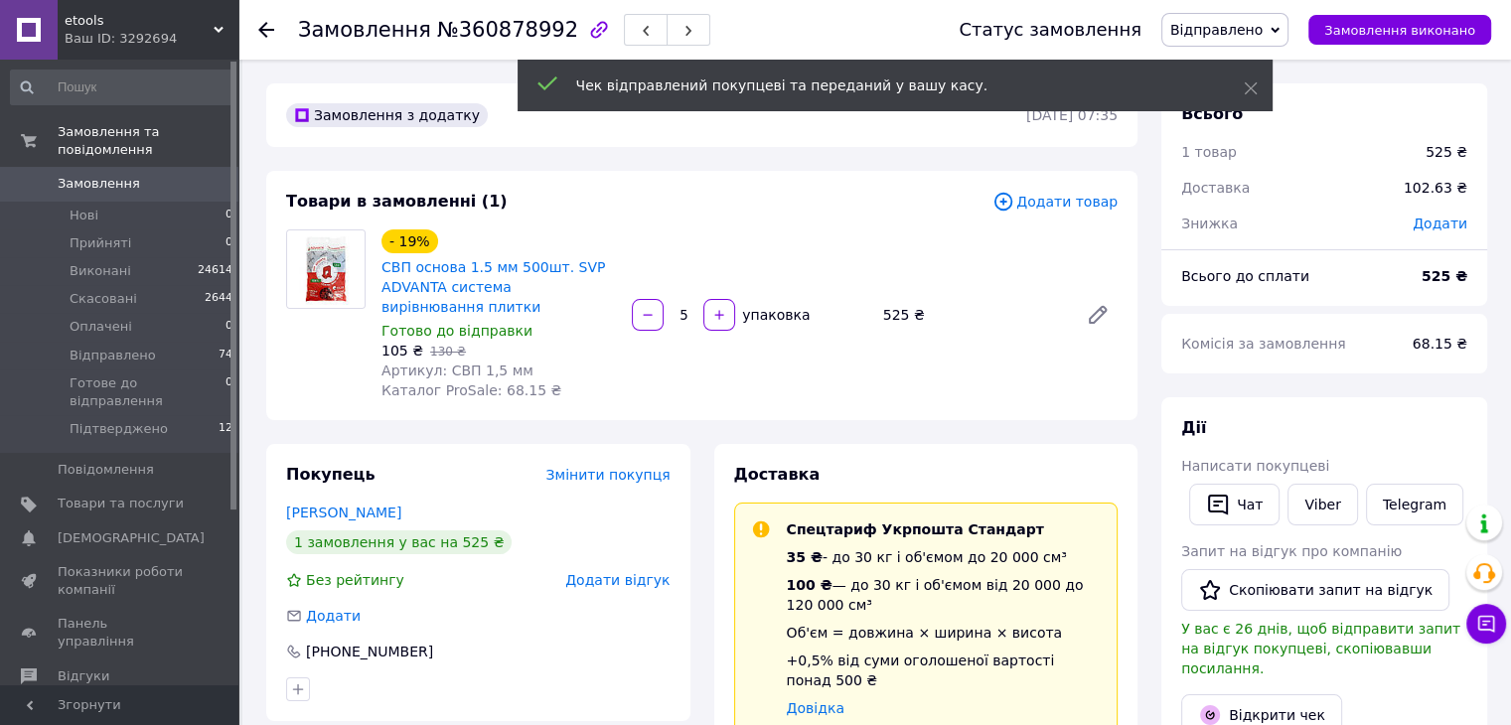
click at [266, 30] on icon at bounding box center [266, 30] width 16 height 16
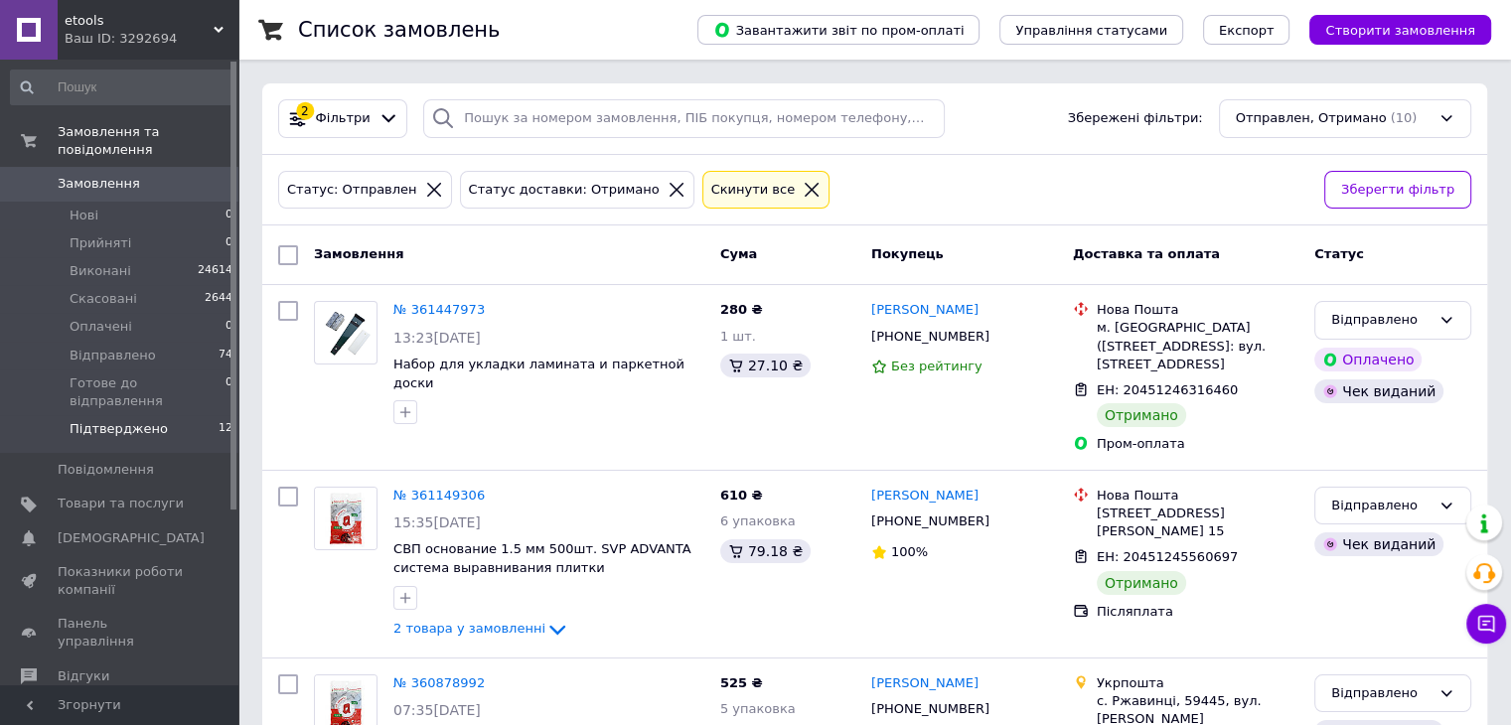
click at [142, 420] on span "Підтверджено" at bounding box center [119, 429] width 98 height 18
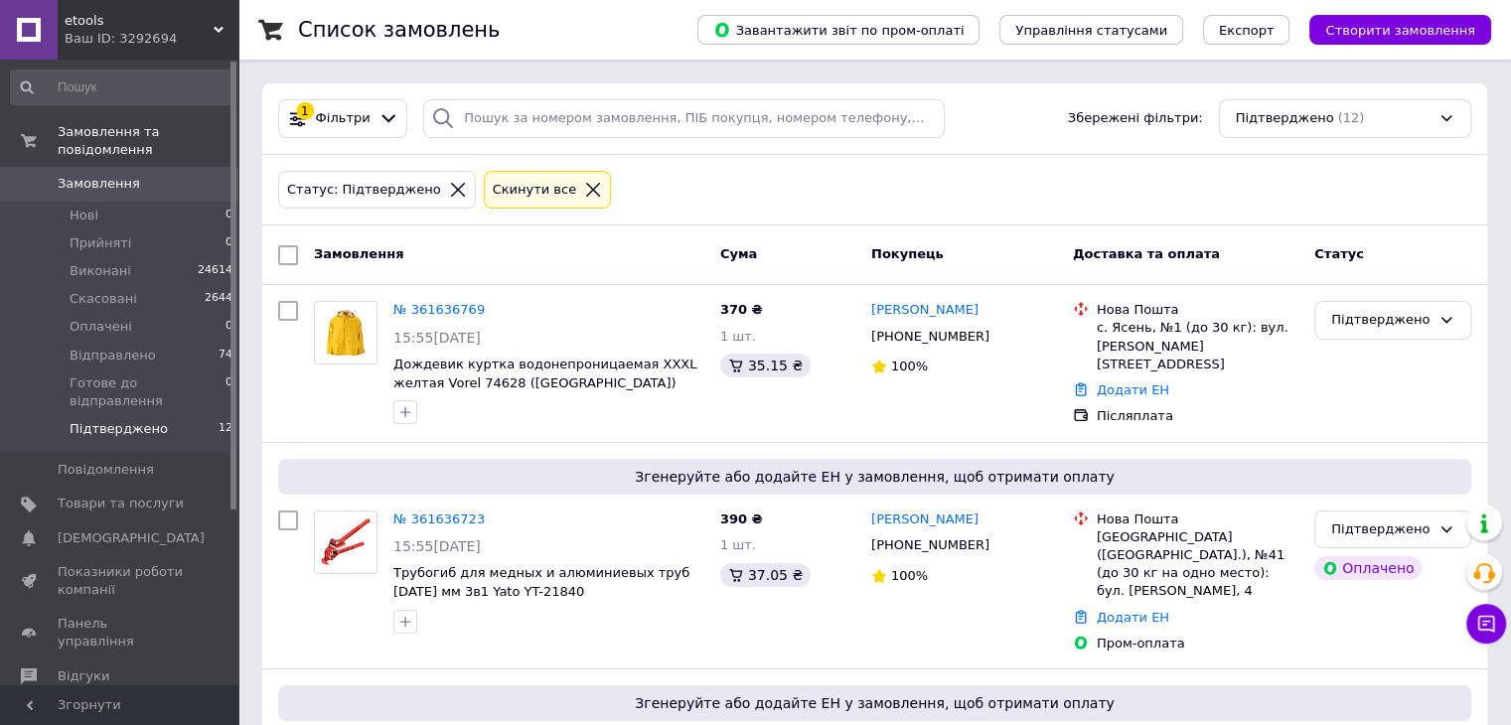
click at [94, 175] on span "Замовлення" at bounding box center [99, 184] width 82 height 18
